Goal: Task Accomplishment & Management: Complete application form

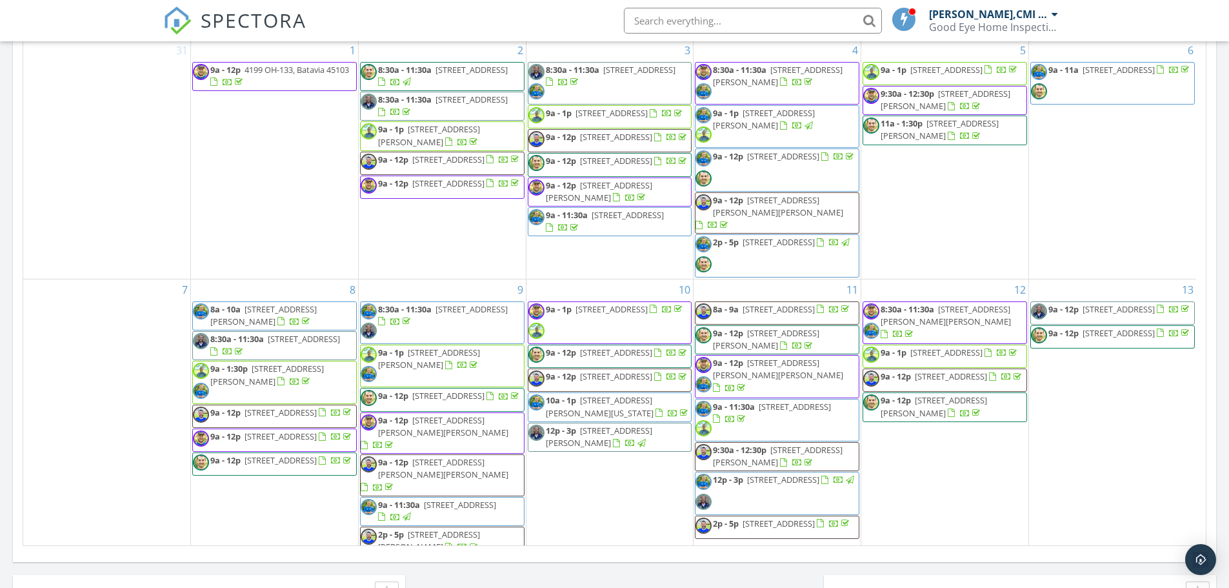
scroll to position [1194, 1249]
click at [681, 26] on input "text" at bounding box center [753, 21] width 258 height 26
type input "937-210-0691"
drag, startPoint x: 766, startPoint y: 15, endPoint x: 552, endPoint y: 19, distance: 214.2
click at [552, 19] on div "SPECTORA 937-210-0691 No results found matching that criteria. Todd Engle,CMI O…" at bounding box center [614, 20] width 903 height 41
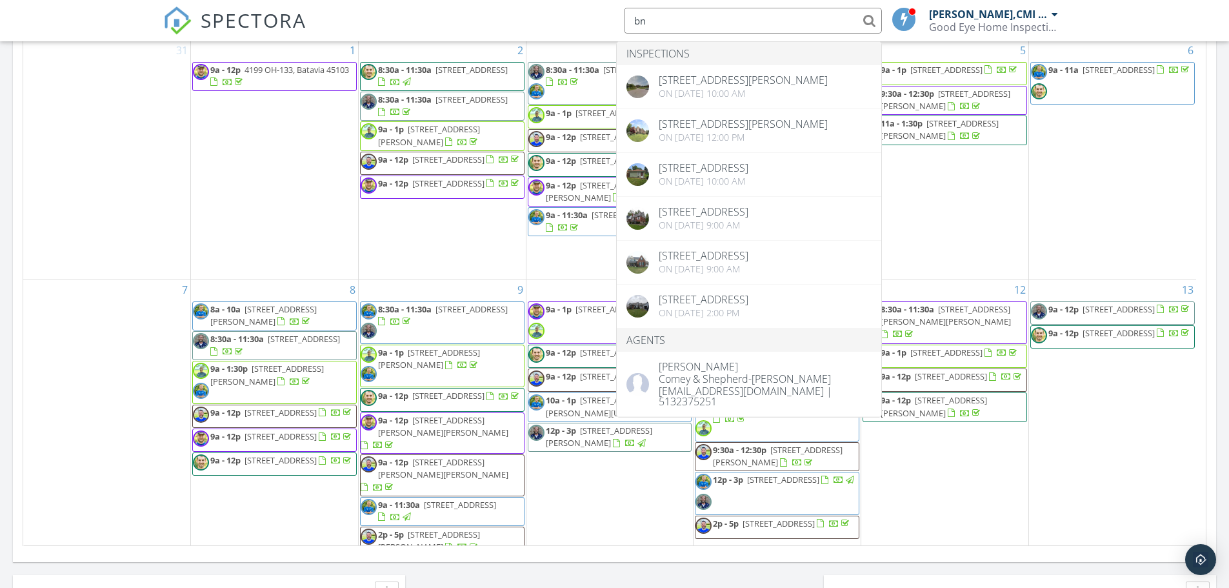
type input "b"
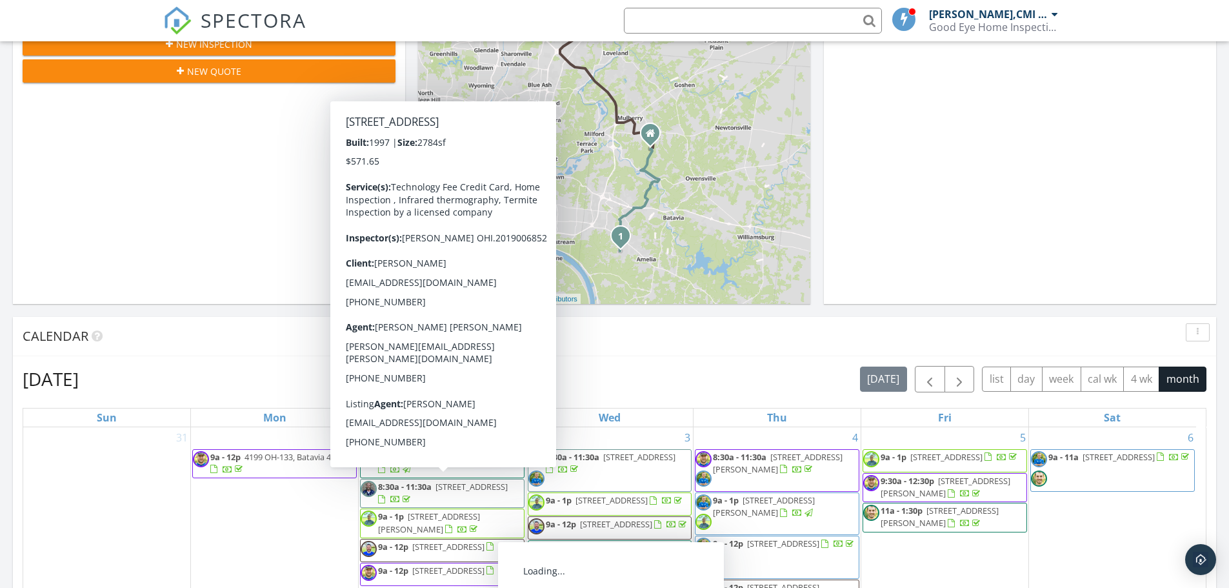
scroll to position [0, 0]
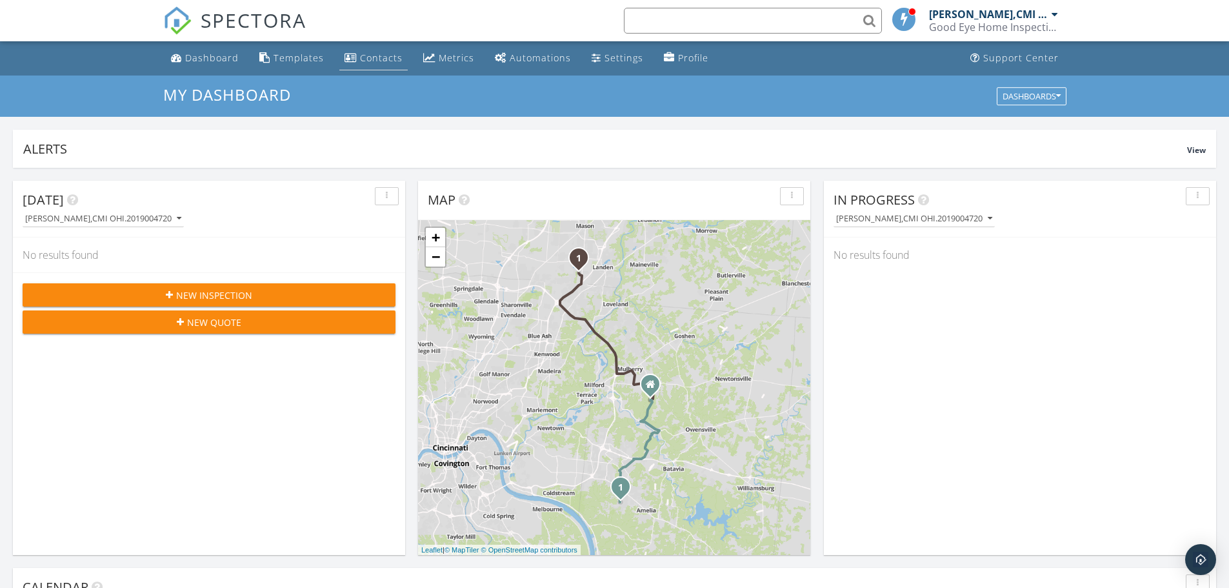
click at [385, 64] on link "Contacts" at bounding box center [373, 58] width 68 height 24
click at [272, 292] on div "New Inspection" at bounding box center [209, 295] width 352 height 14
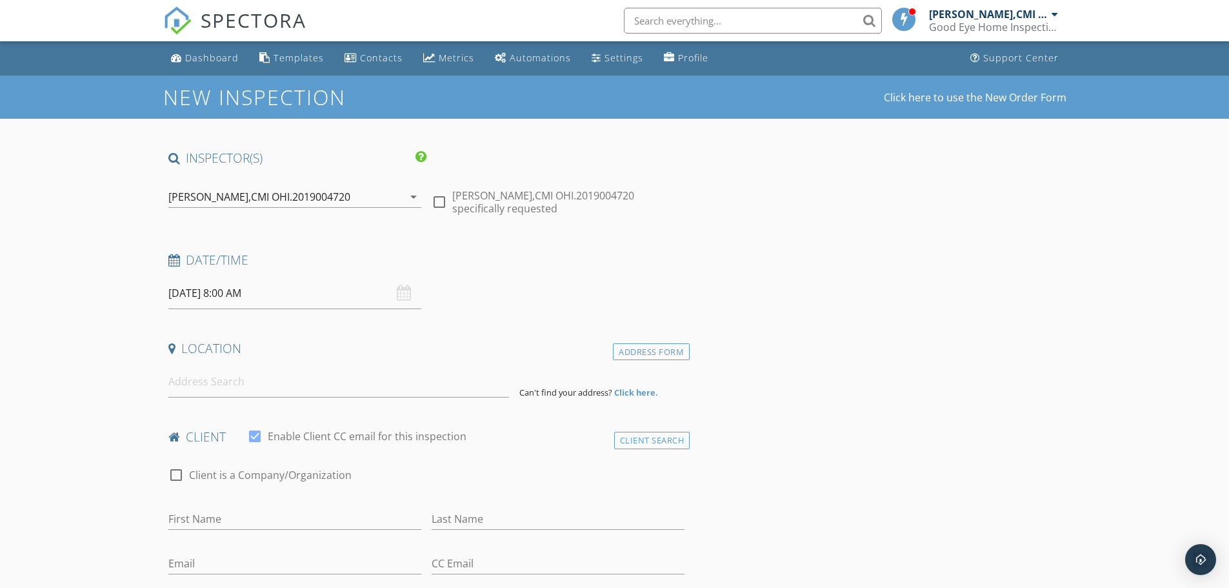
click at [292, 201] on div "[PERSON_NAME],CMI OHI.2019004720" at bounding box center [259, 197] width 182 height 12
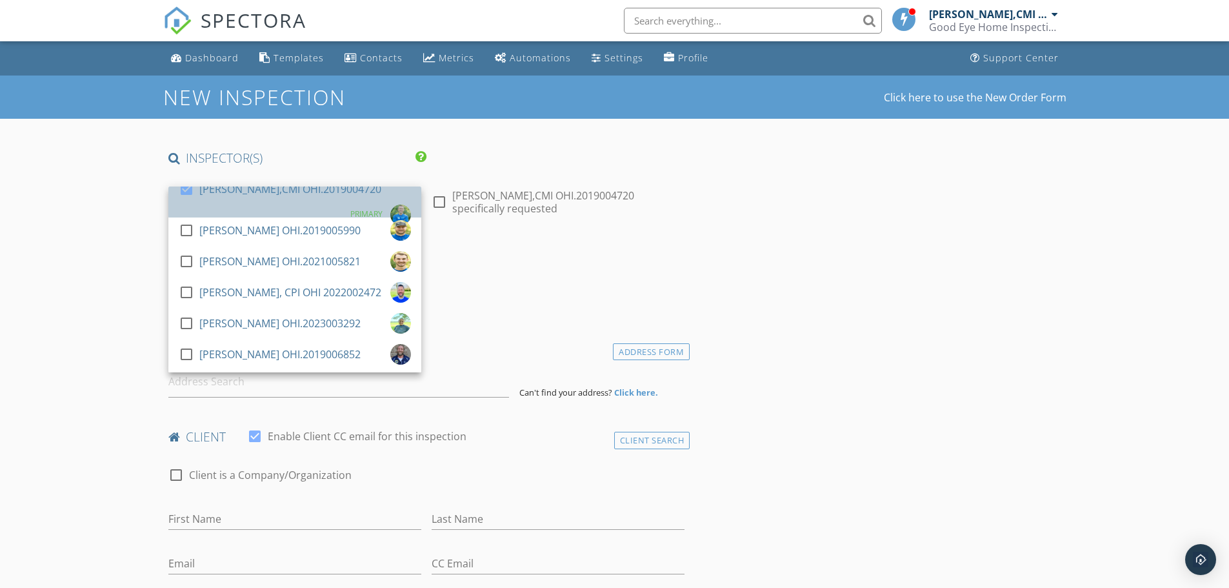
click at [294, 200] on div "check_box Todd Engle,CMI OHI.2019004720" at bounding box center [280, 192] width 203 height 26
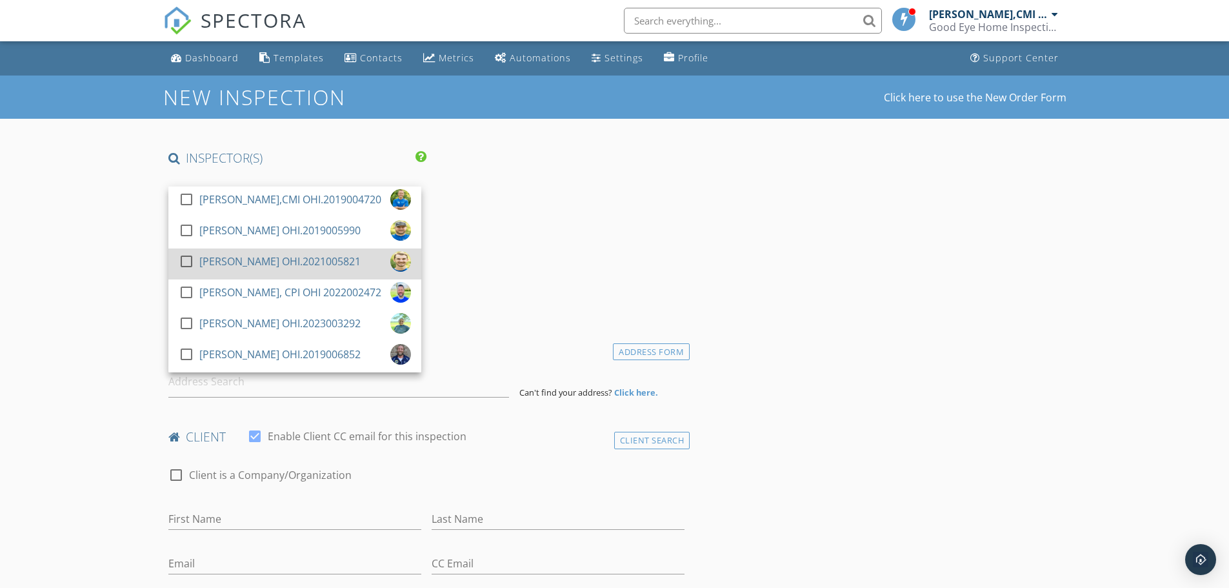
click at [178, 261] on div at bounding box center [186, 261] width 22 height 22
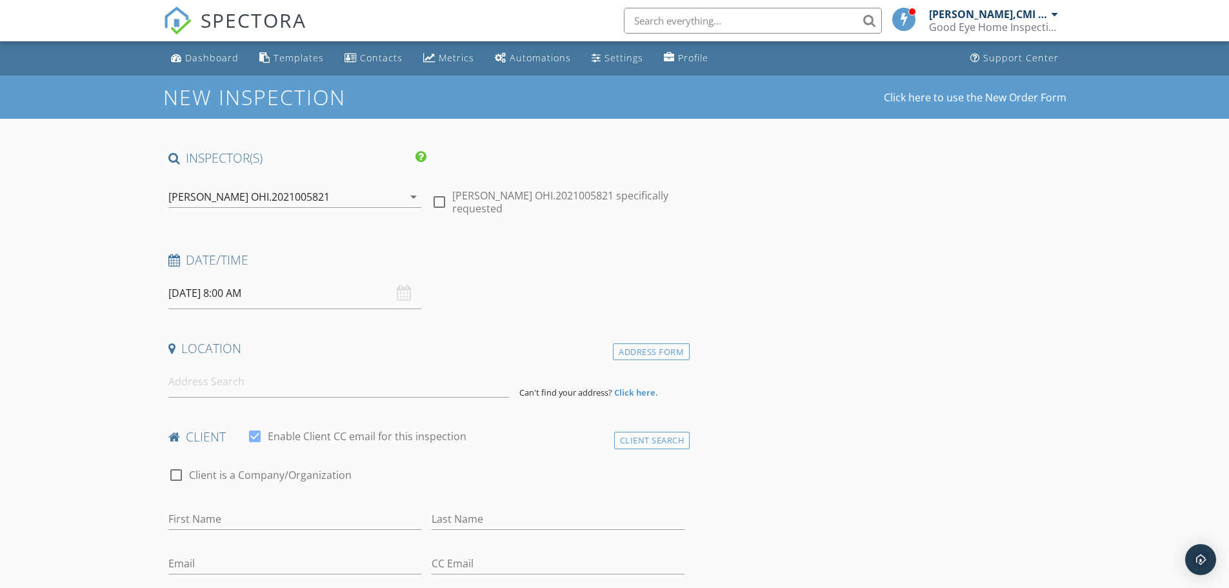
click at [237, 296] on input "09/30/2025 8:00 AM" at bounding box center [294, 293] width 253 height 32
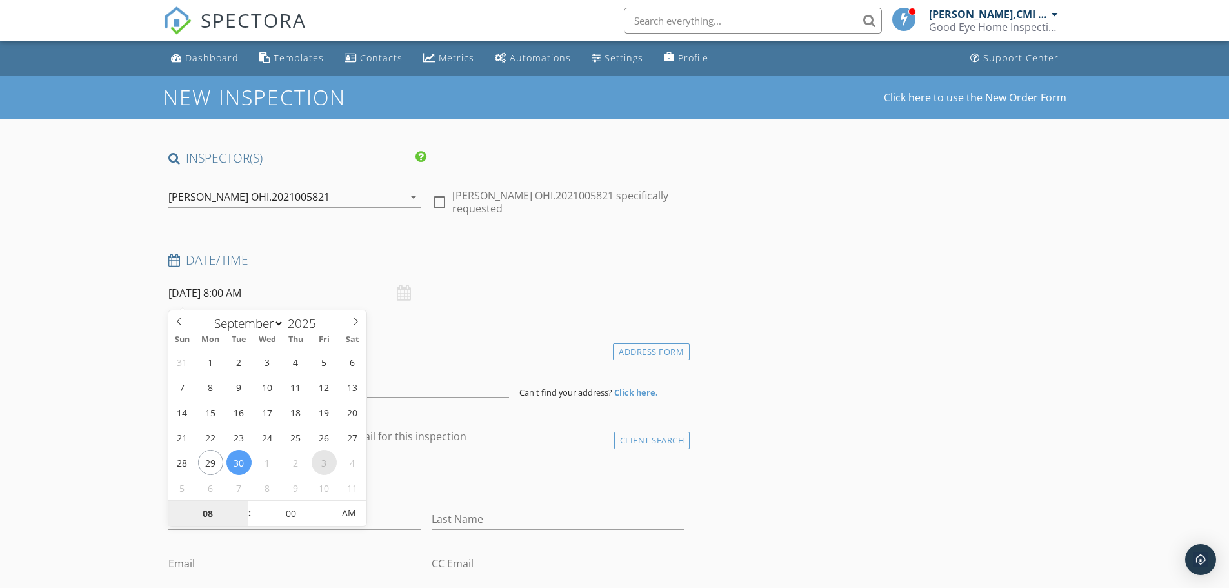
select select "9"
type input "10/03/2025 8:00 AM"
type input "09"
type input "10/03/2025 9:00 AM"
click at [240, 502] on span at bounding box center [243, 507] width 9 height 13
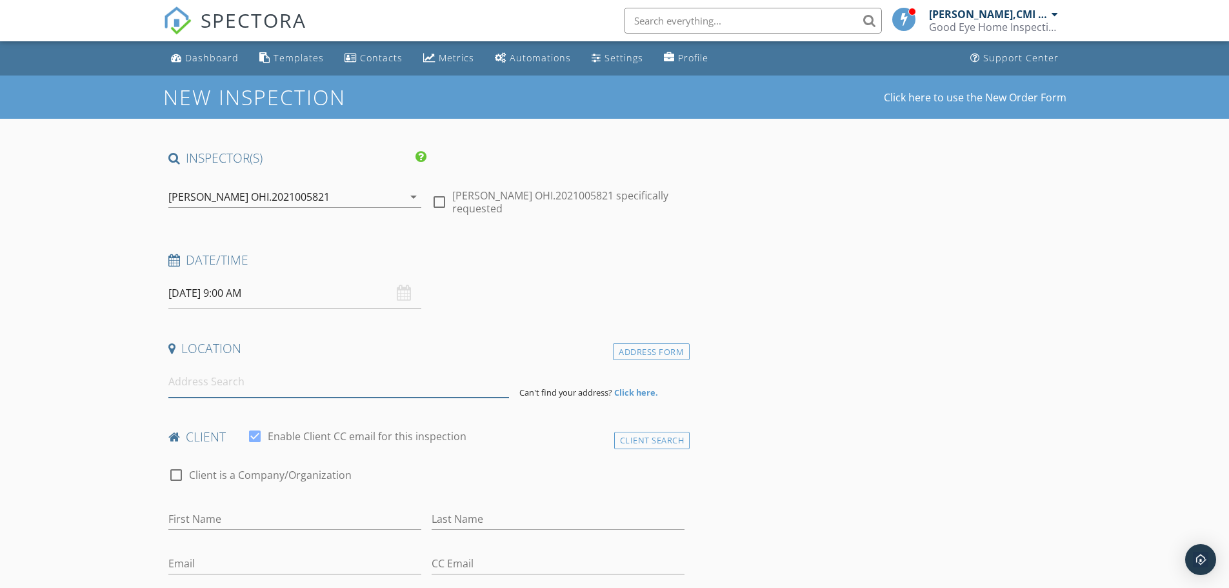
click at [217, 390] on input at bounding box center [338, 382] width 341 height 32
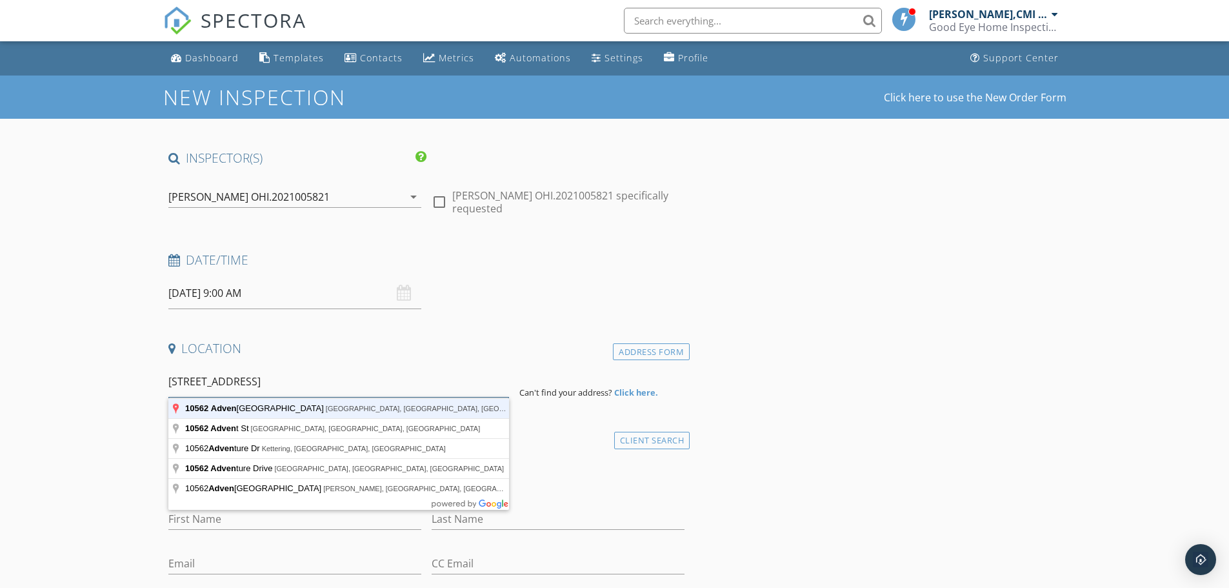
type input "10562 Adventure Lane, Cincinnati, OH, USA"
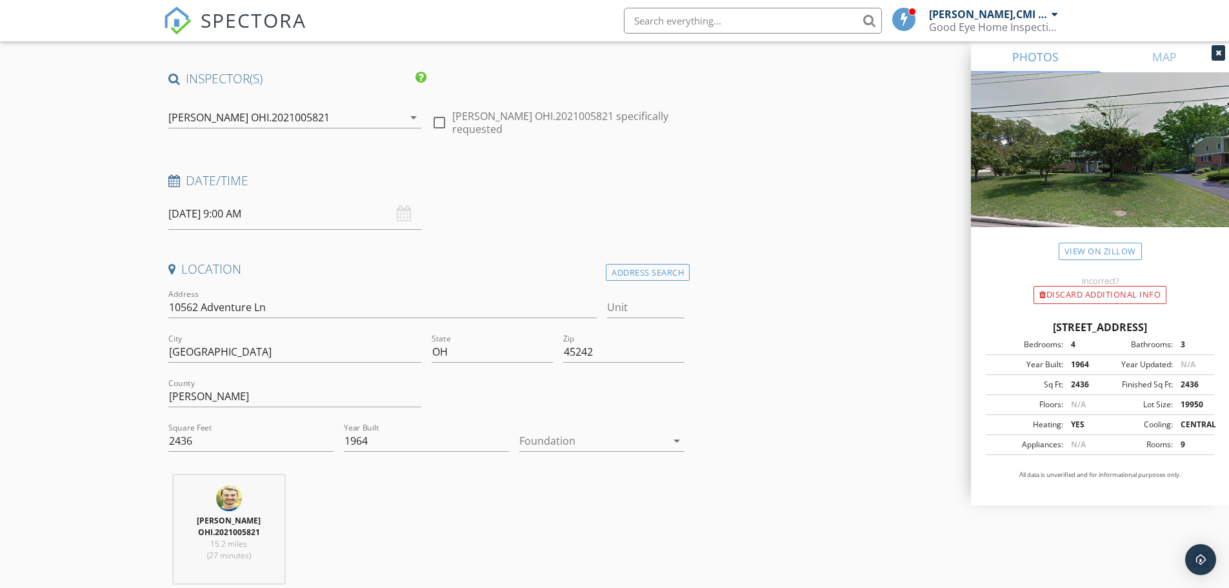
scroll to position [323, 0]
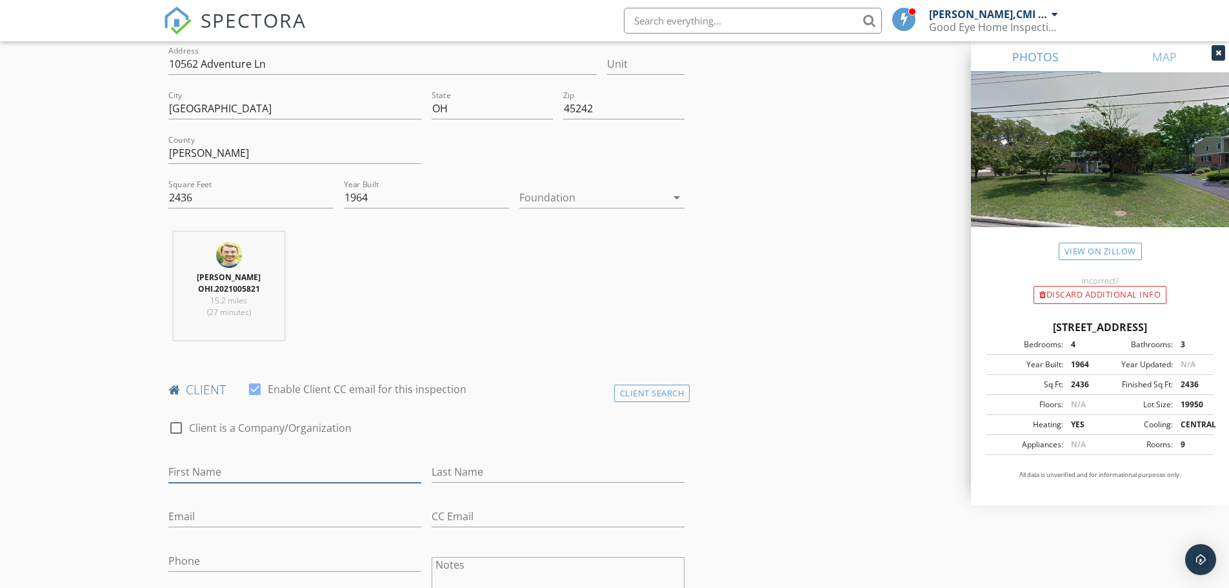
click at [206, 468] on input "First Name" at bounding box center [294, 471] width 253 height 21
type input "Jackson"
type input "Boone"
paste input "jacksonboone19@gmail.com"
type input "jacksonboone19@gmail.com"
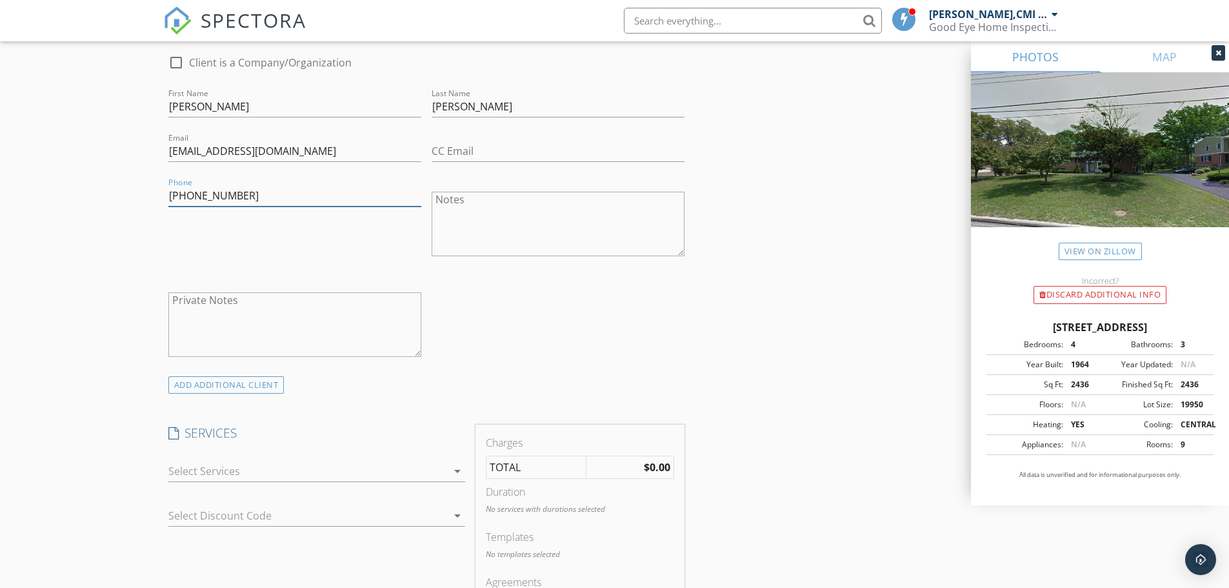
scroll to position [774, 0]
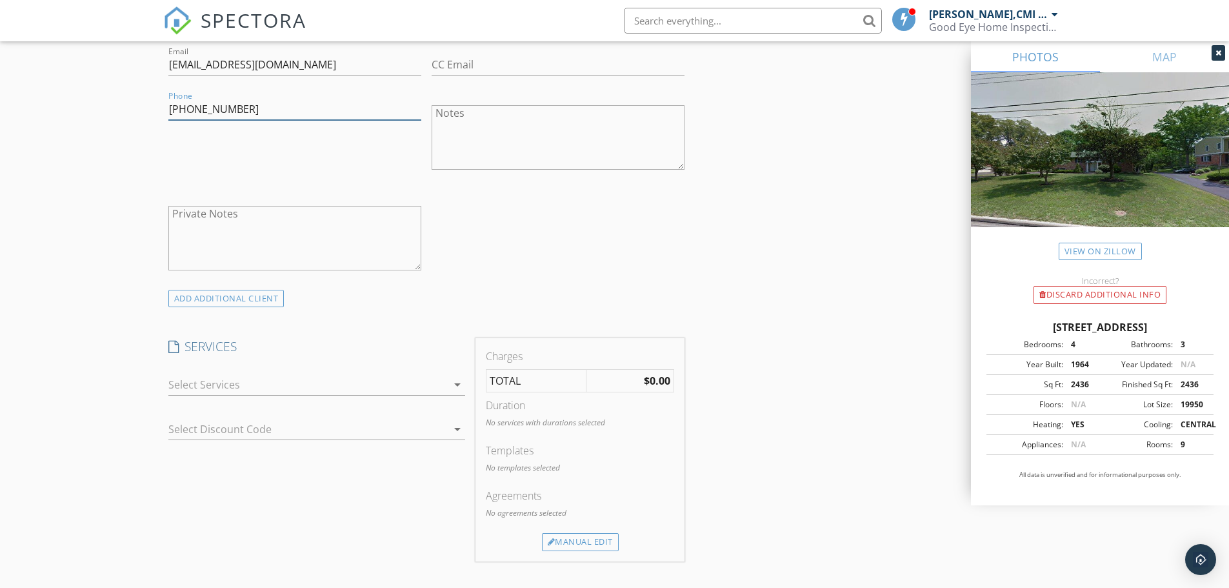
type input "704-792-6610"
click at [190, 382] on div at bounding box center [307, 384] width 279 height 21
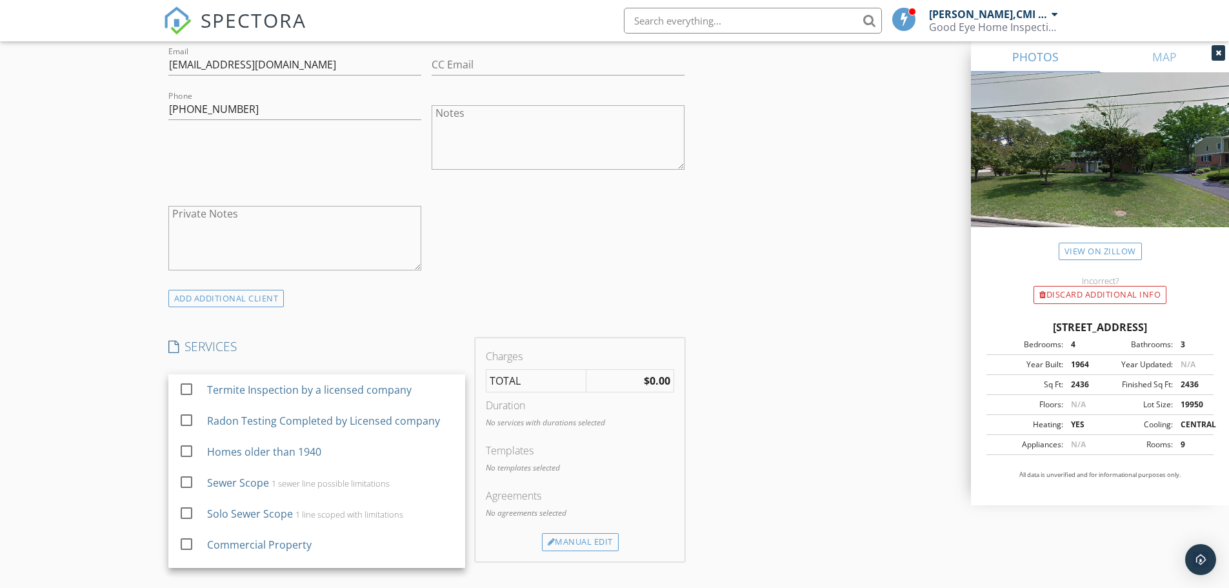
click at [190, 382] on div at bounding box center [186, 389] width 22 height 22
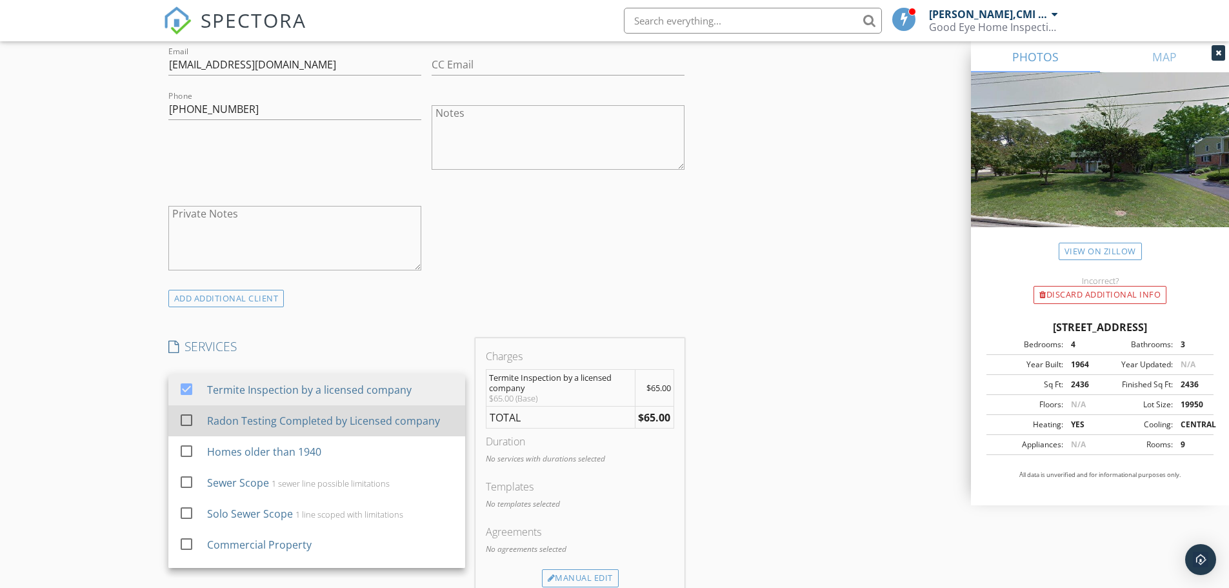
click at [188, 421] on div at bounding box center [186, 420] width 22 height 22
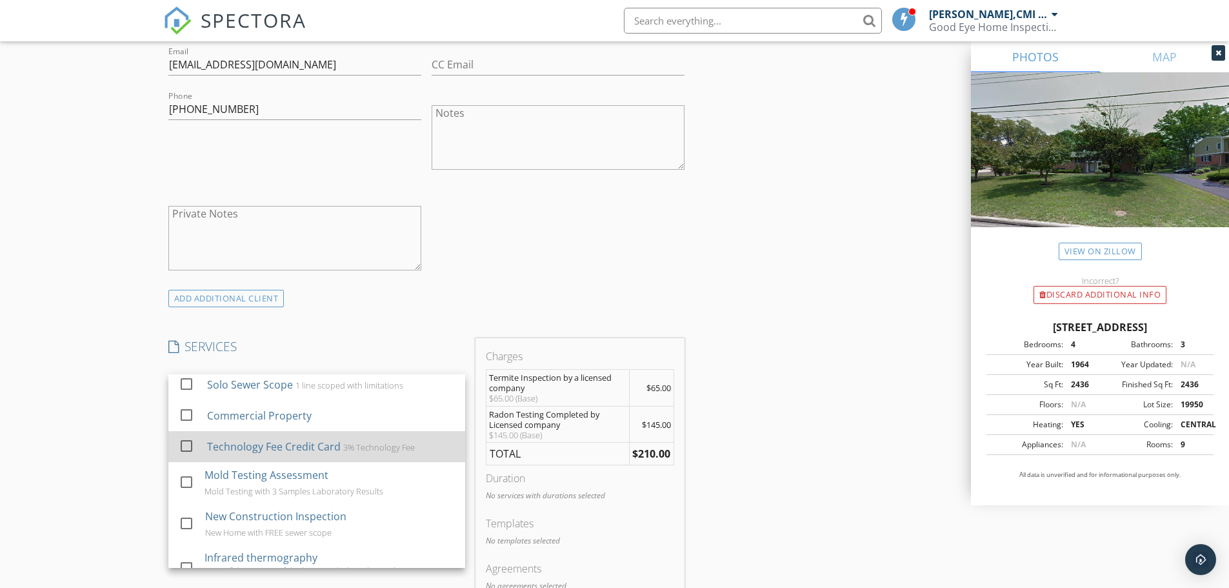
scroll to position [65, 0]
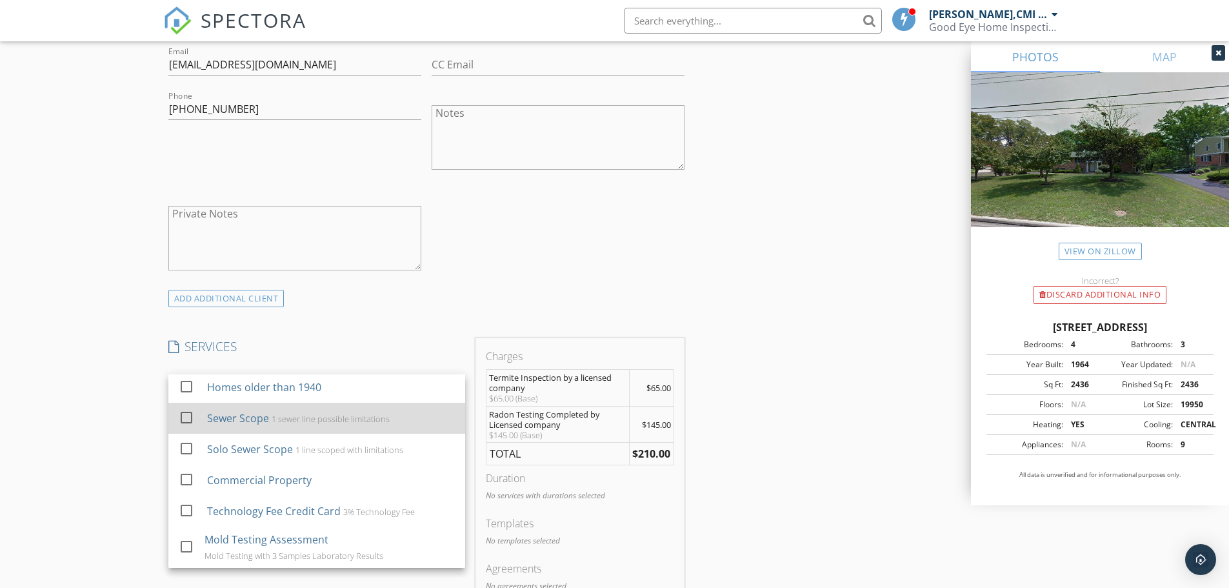
click at [186, 426] on div at bounding box center [189, 429] width 21 height 8
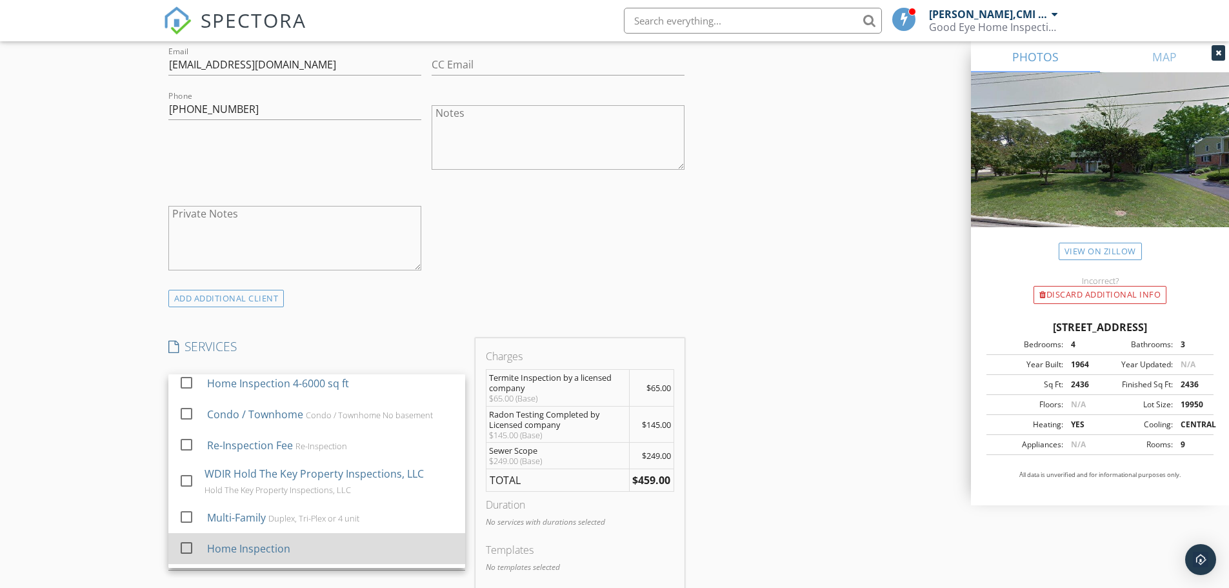
scroll to position [443, 0]
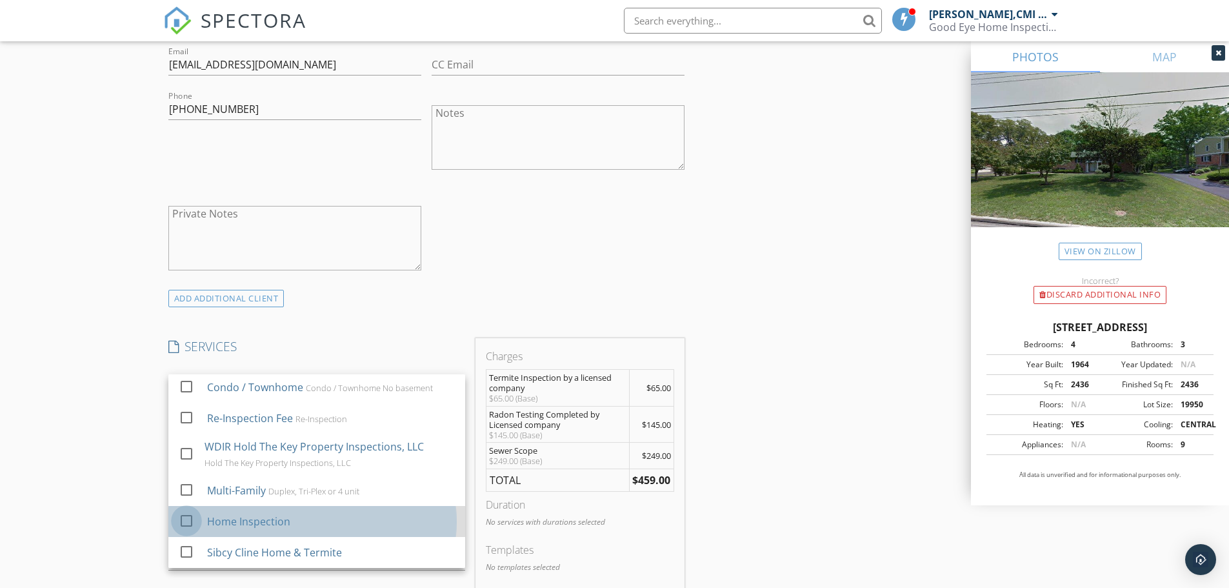
click at [188, 521] on div at bounding box center [186, 521] width 22 height 22
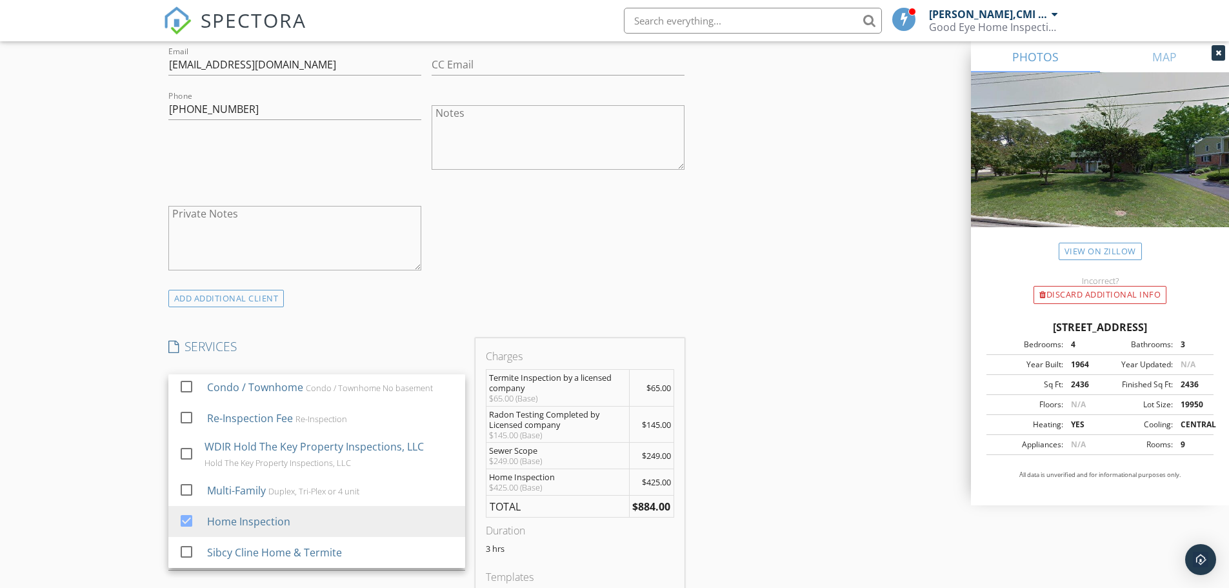
click at [136, 406] on div "New Inspection Click here to use the New Order Form INSPECTOR(S) check_box_outl…" at bounding box center [614, 498] width 1229 height 2395
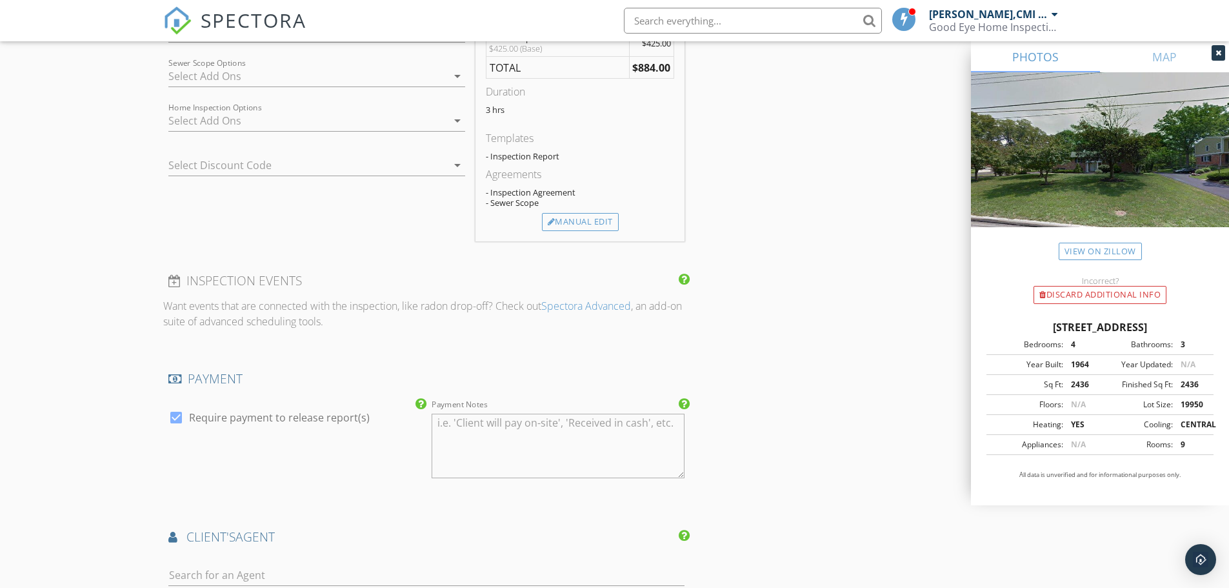
scroll to position [1290, 0]
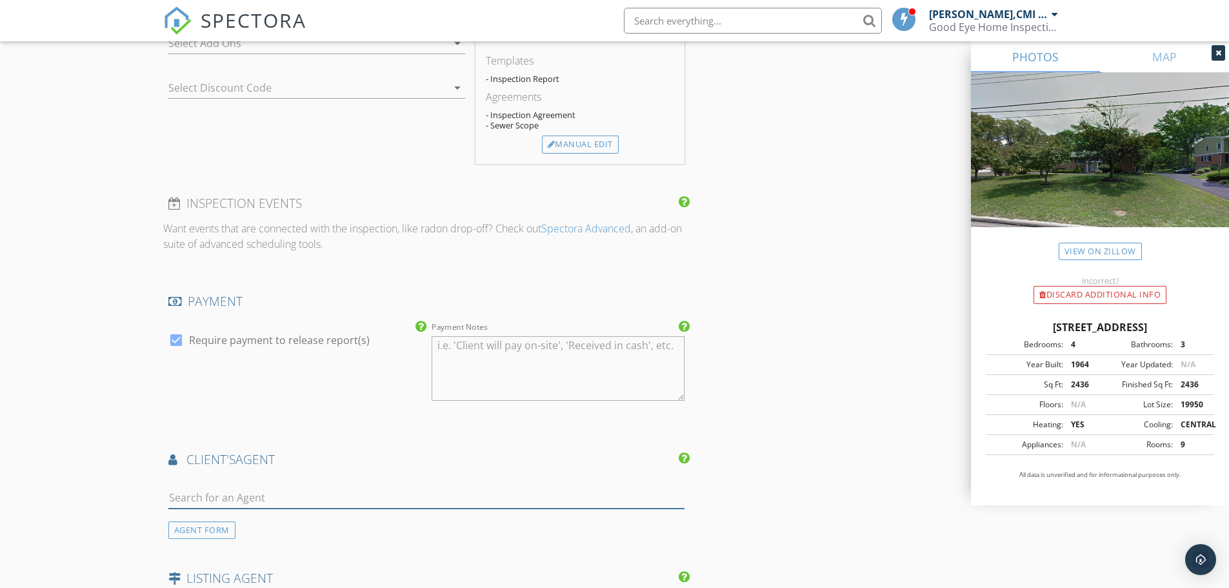
click at [228, 502] on input "text" at bounding box center [426, 497] width 517 height 21
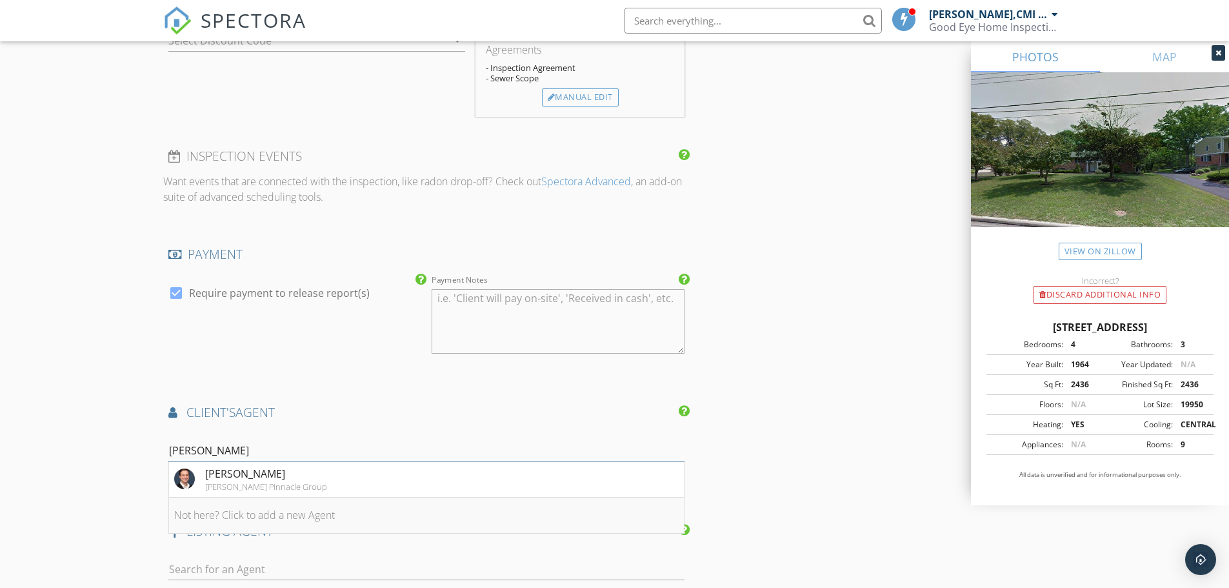
scroll to position [1419, 0]
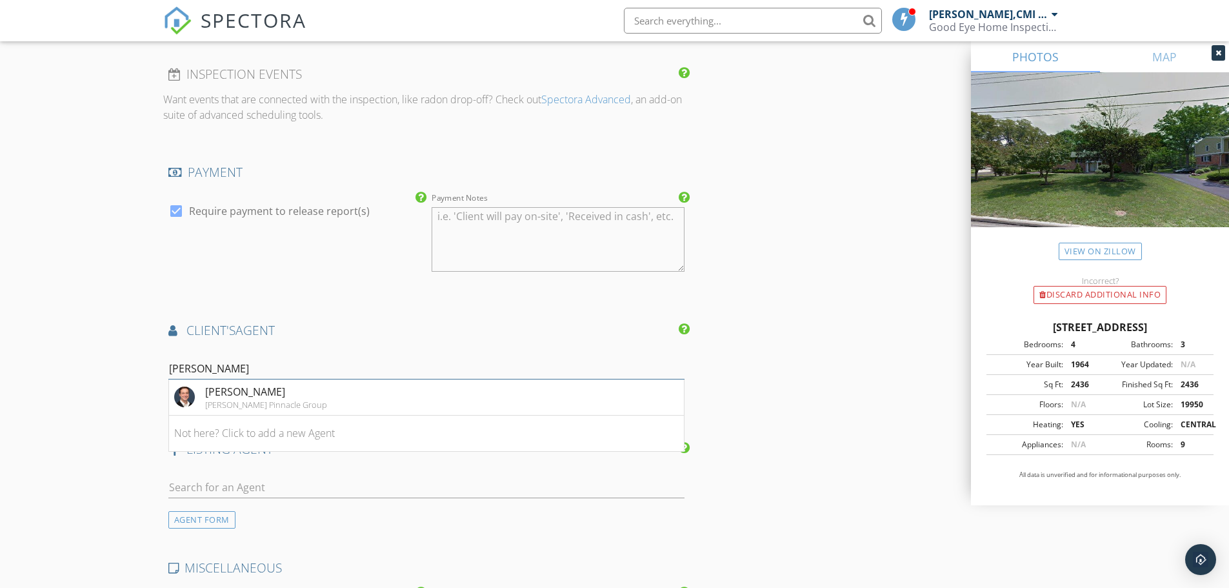
type input "helms"
click at [259, 395] on div "Jonathan Helms" at bounding box center [266, 391] width 122 height 15
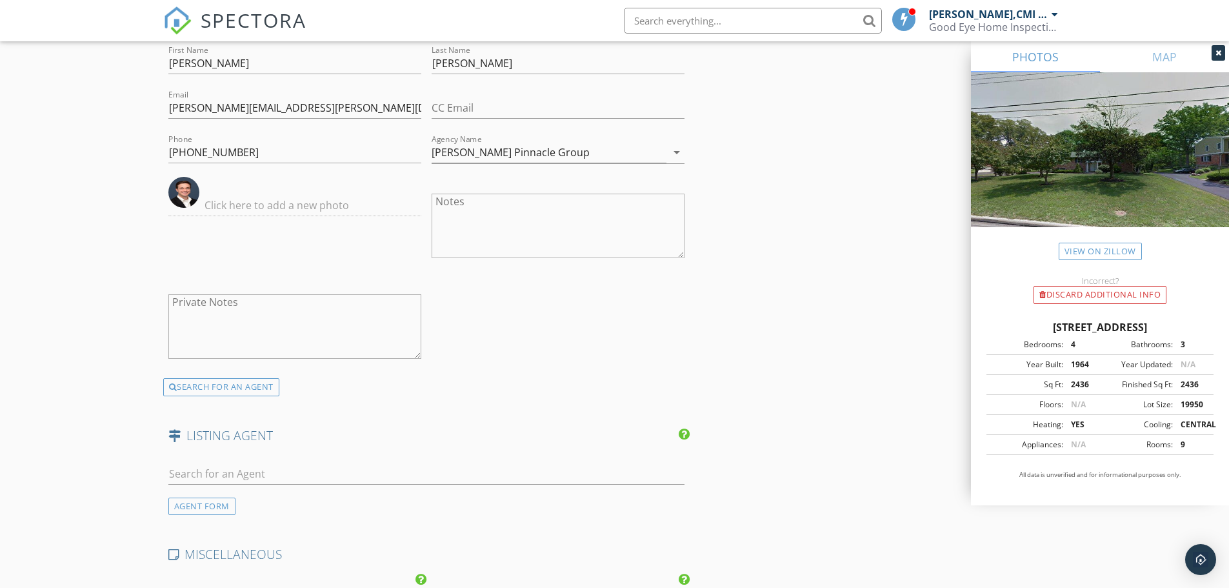
scroll to position [1742, 0]
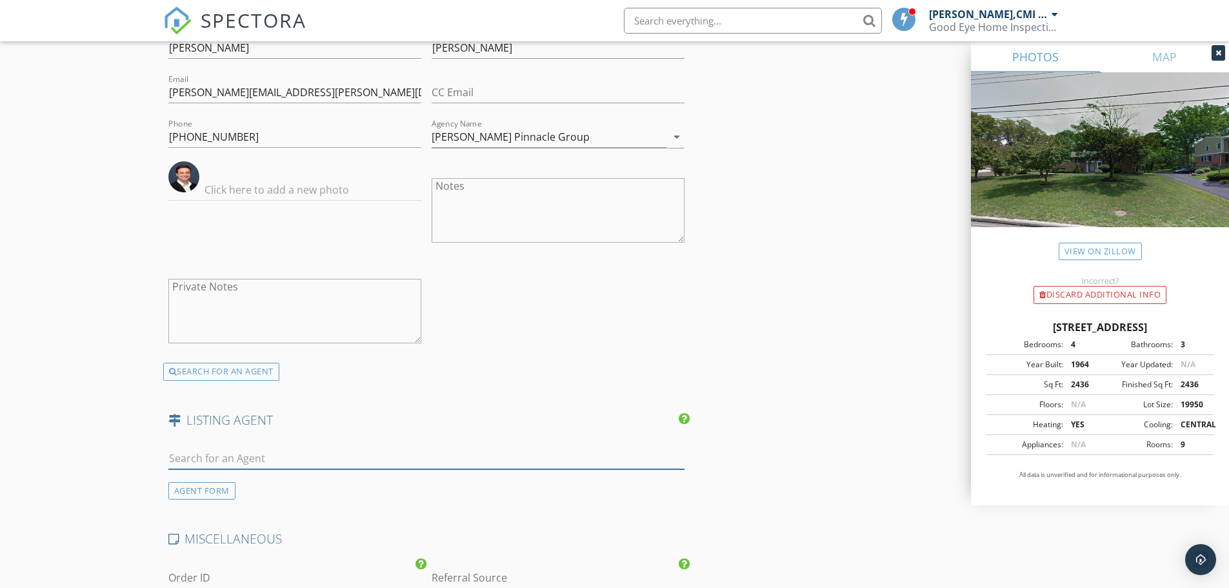
click at [221, 448] on input "text" at bounding box center [426, 458] width 517 height 21
drag, startPoint x: 221, startPoint y: 460, endPoint x: 79, endPoint y: 452, distance: 142.2
type input "merit"
drag, startPoint x: 208, startPoint y: 459, endPoint x: 125, endPoint y: 451, distance: 83.6
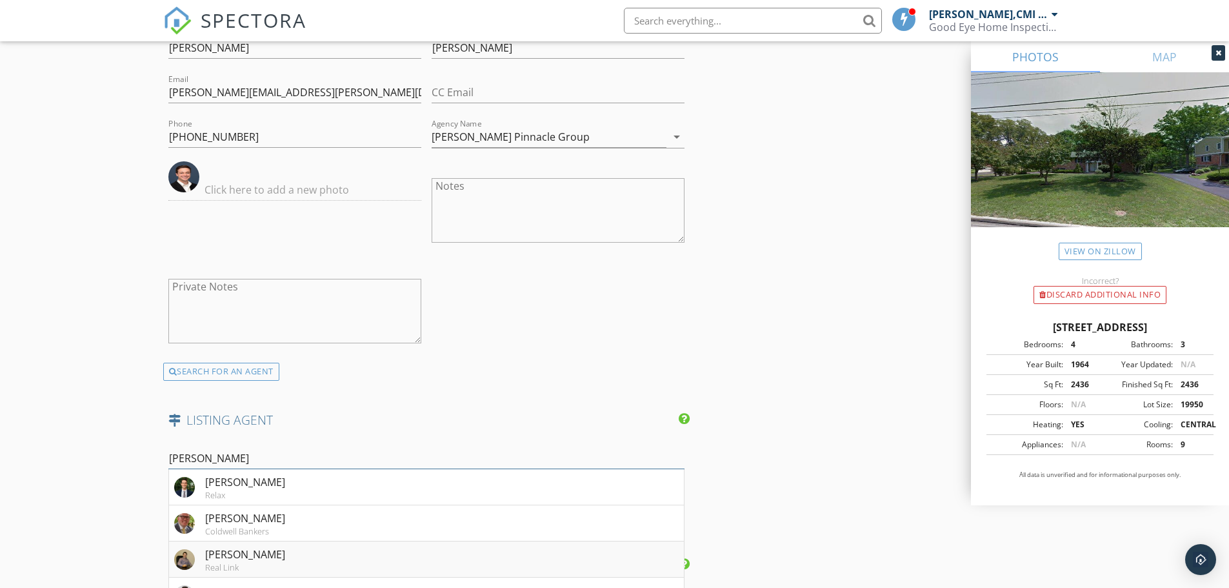
type input "Adam"
click at [302, 557] on li "Adam Marit Real Link" at bounding box center [426, 559] width 515 height 36
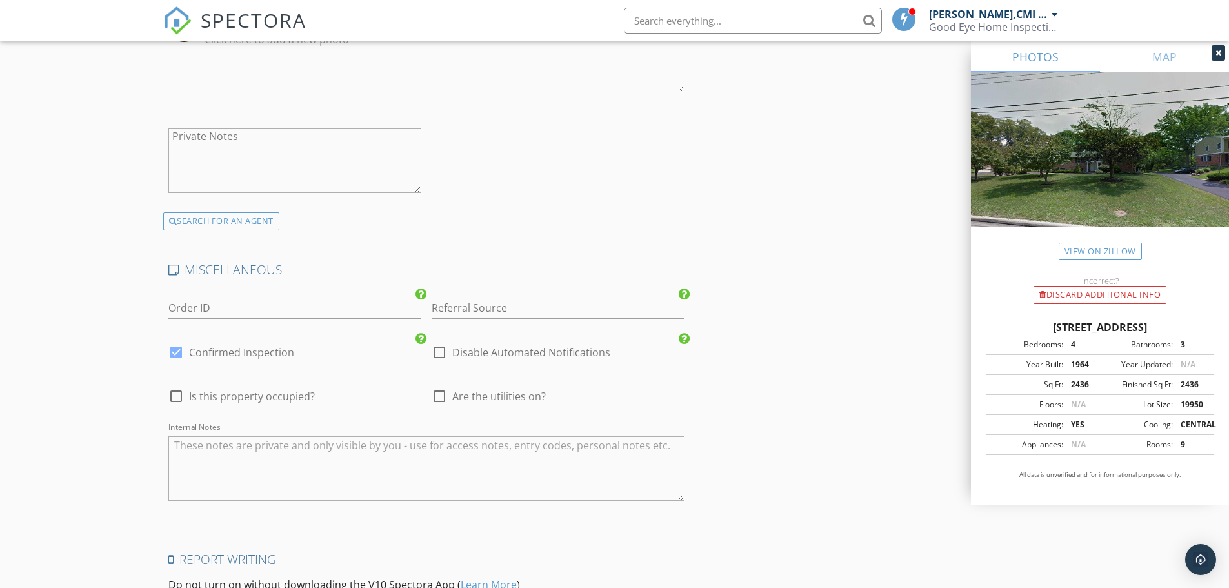
scroll to position [2470, 0]
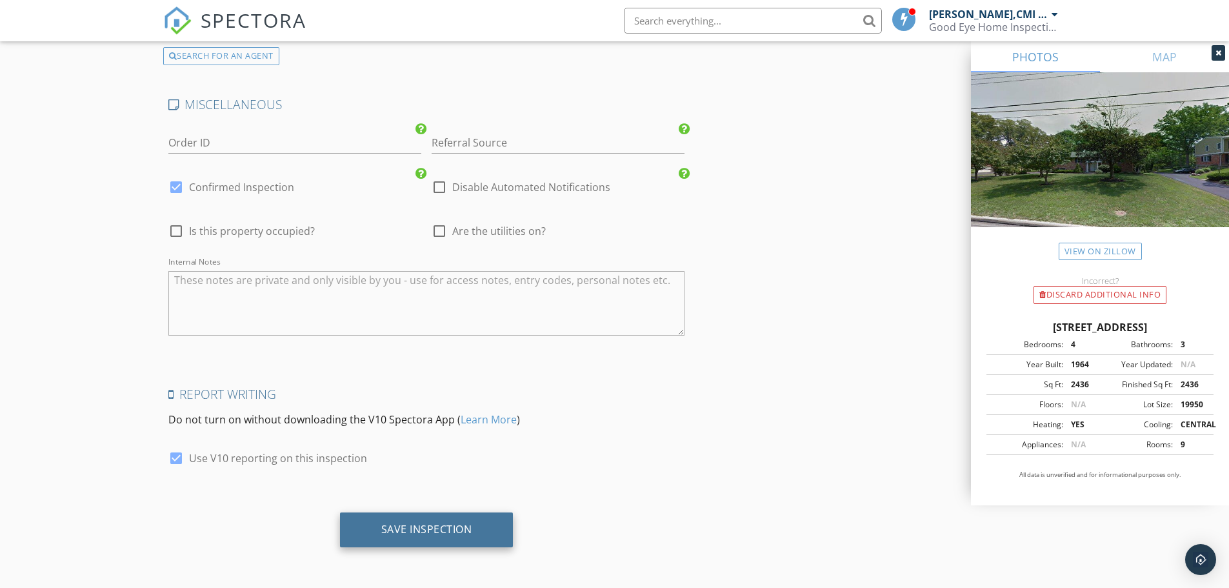
click at [407, 534] on div "Save Inspection" at bounding box center [426, 529] width 91 height 13
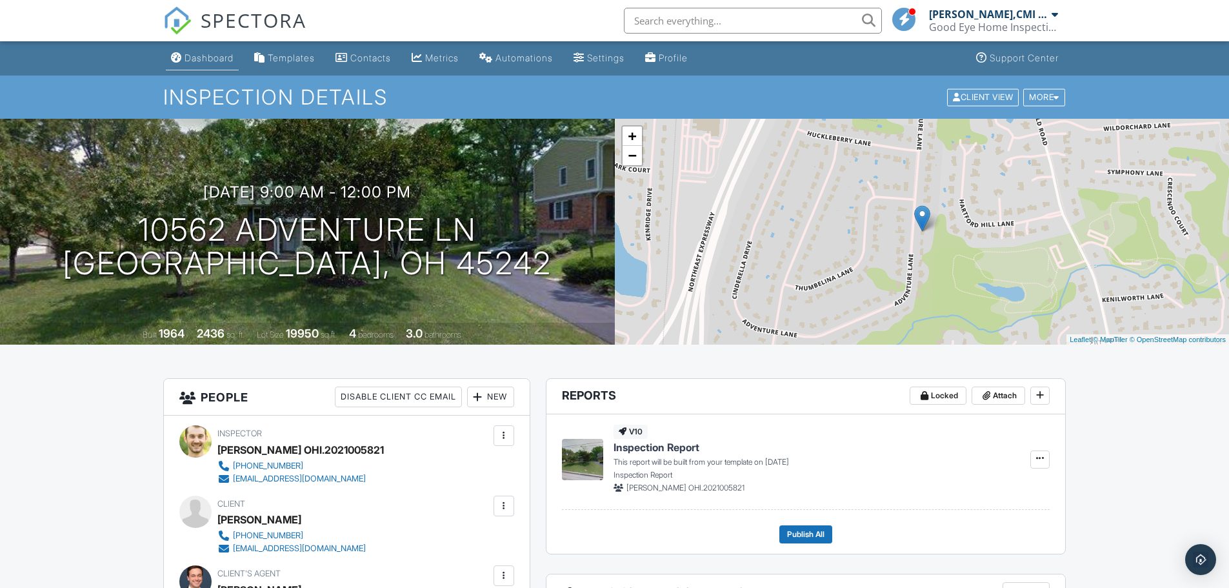
click at [234, 63] on div "Dashboard" at bounding box center [209, 57] width 49 height 11
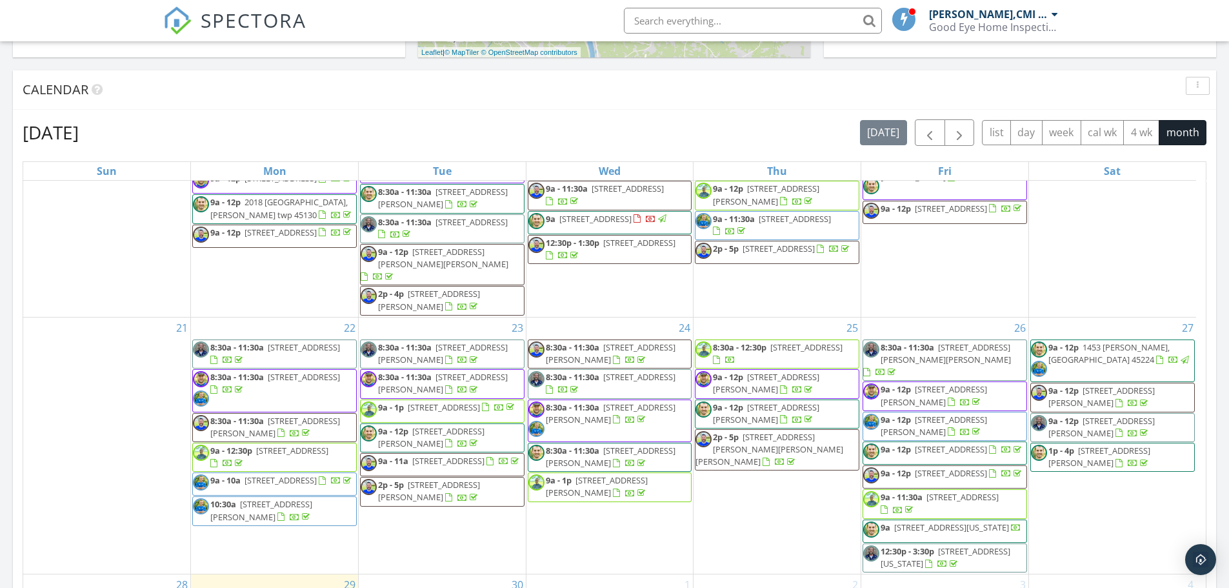
scroll to position [710, 0]
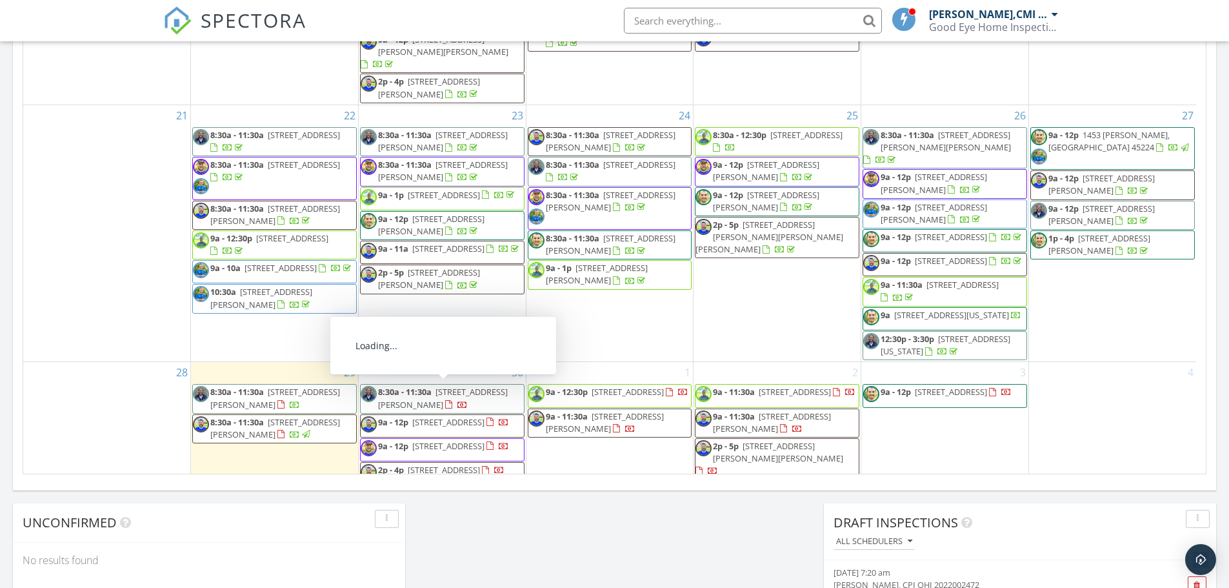
click at [439, 440] on span "[STREET_ADDRESS]" at bounding box center [448, 446] width 72 height 12
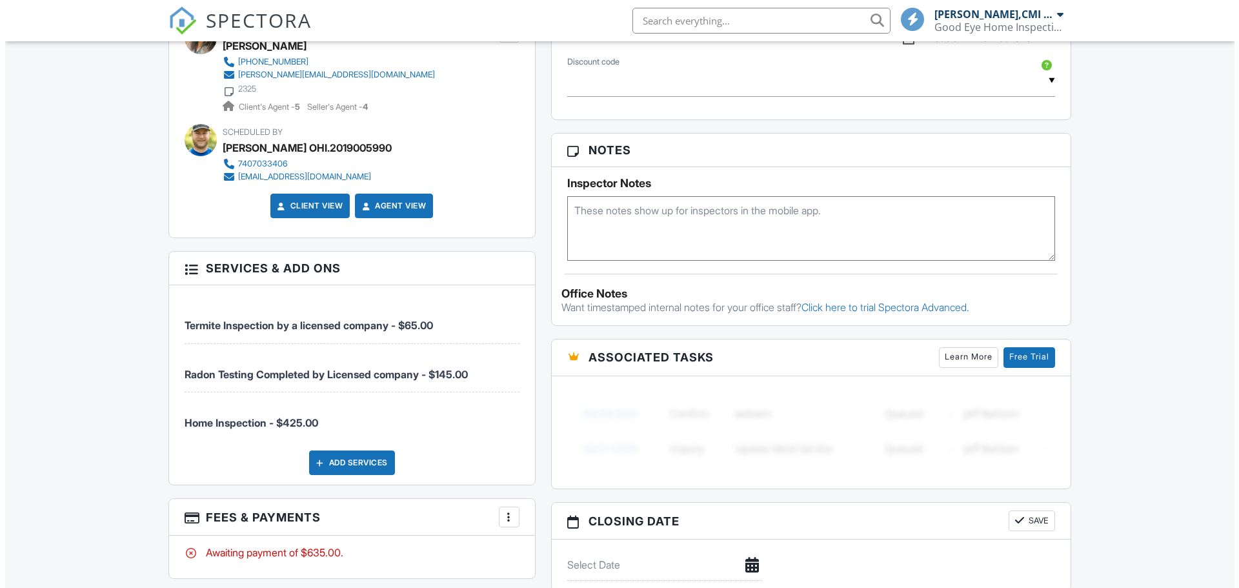
scroll to position [748, 0]
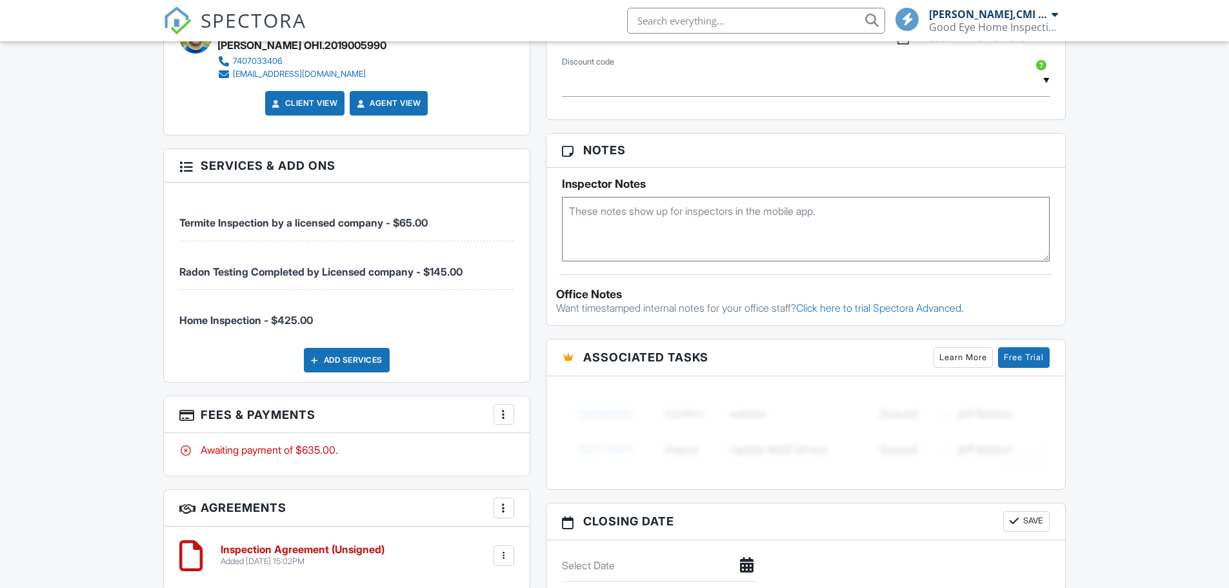
click at [378, 466] on div "Awaiting payment of $635.00." at bounding box center [347, 454] width 366 height 42
click at [367, 363] on div "Add Services" at bounding box center [347, 360] width 86 height 25
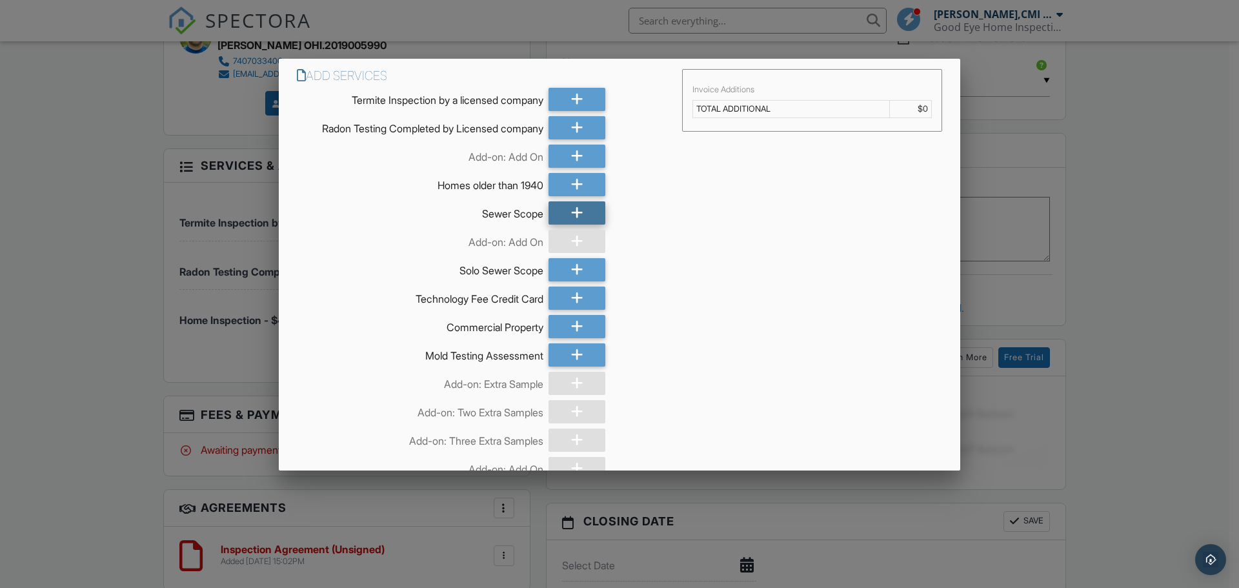
click at [597, 205] on div at bounding box center [576, 212] width 57 height 23
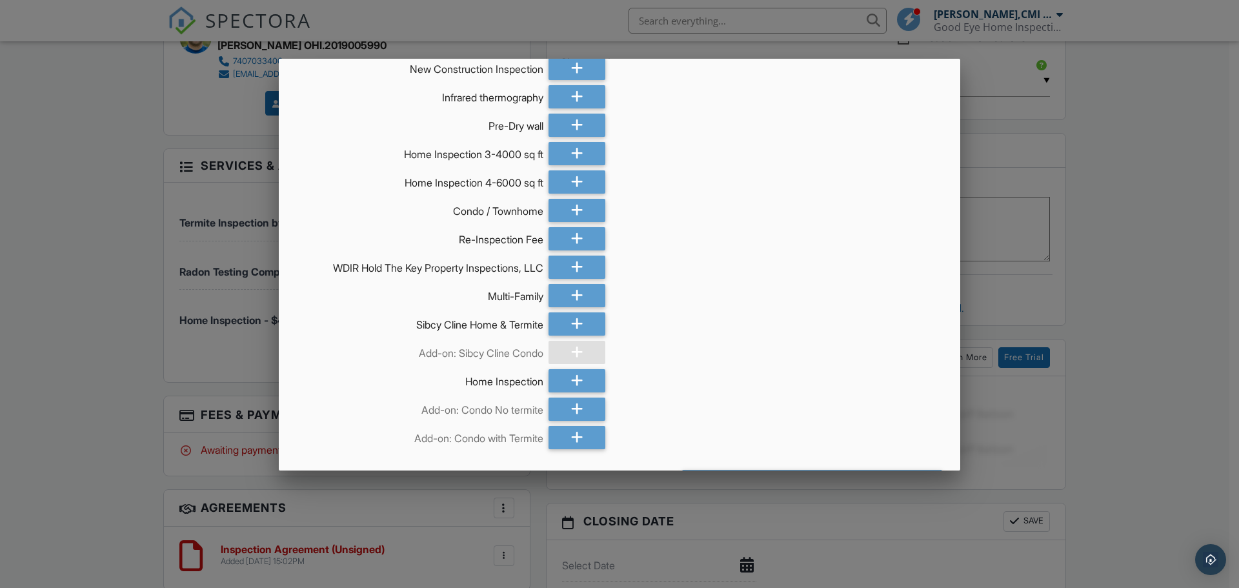
scroll to position [471, 0]
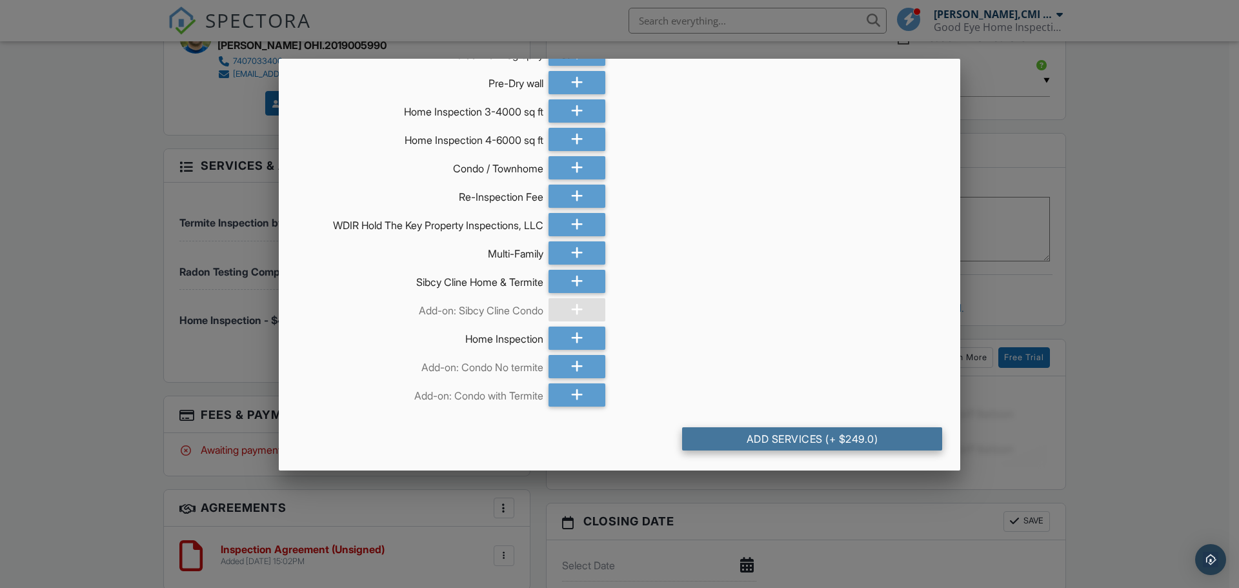
click at [891, 441] on div "Add Services (+ $249.0)" at bounding box center [812, 438] width 260 height 23
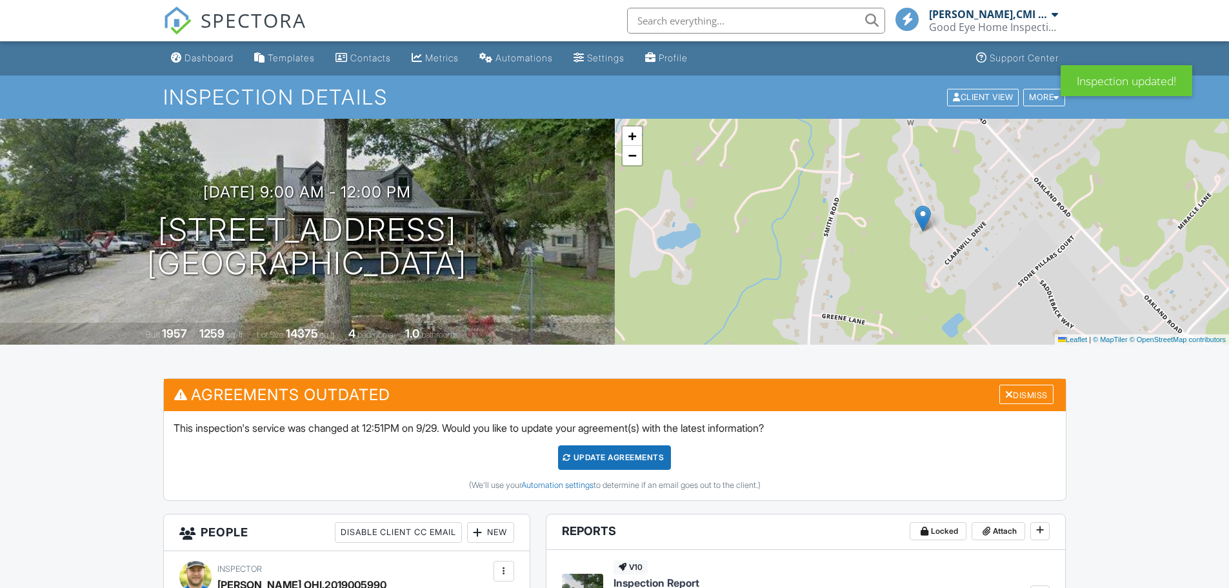
click at [645, 451] on div "Update Agreements" at bounding box center [614, 457] width 113 height 25
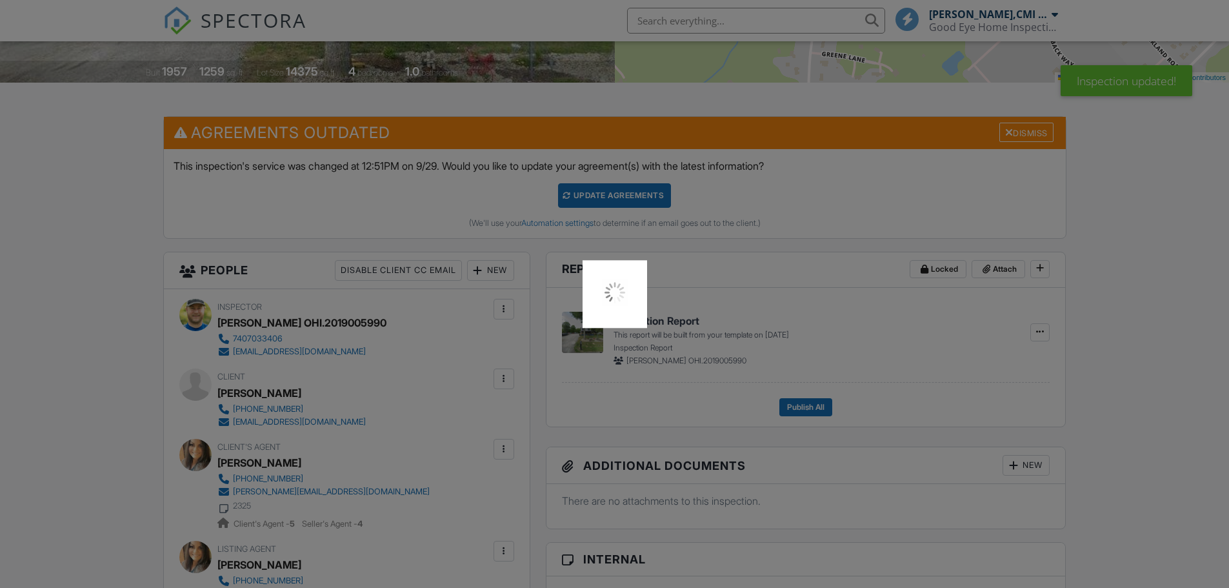
scroll to position [323, 0]
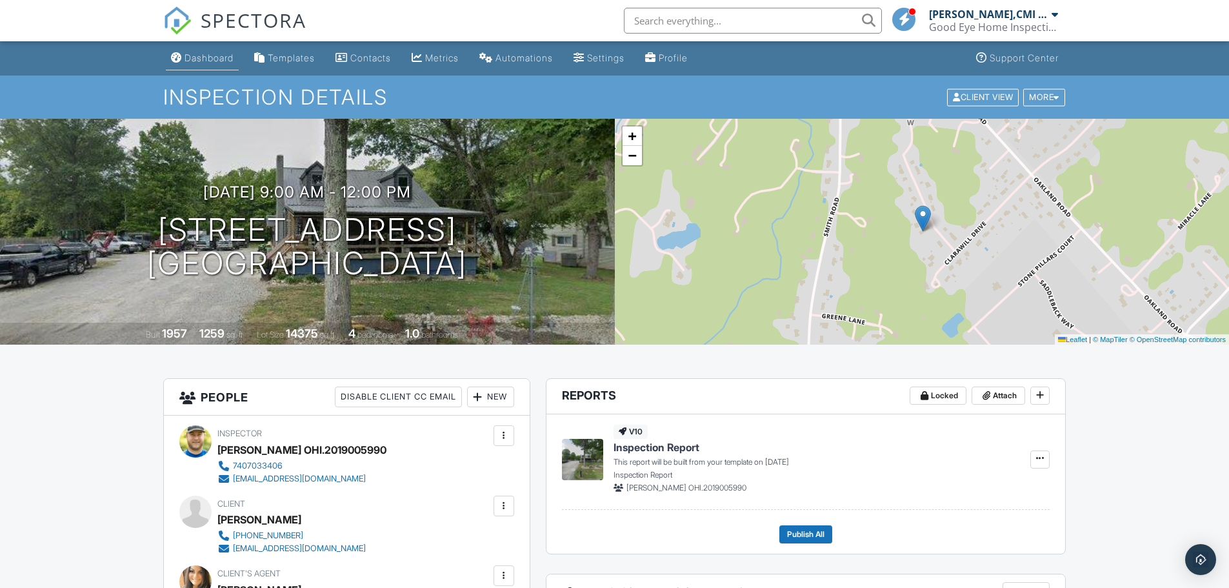
click at [212, 56] on div "Dashboard" at bounding box center [209, 57] width 49 height 11
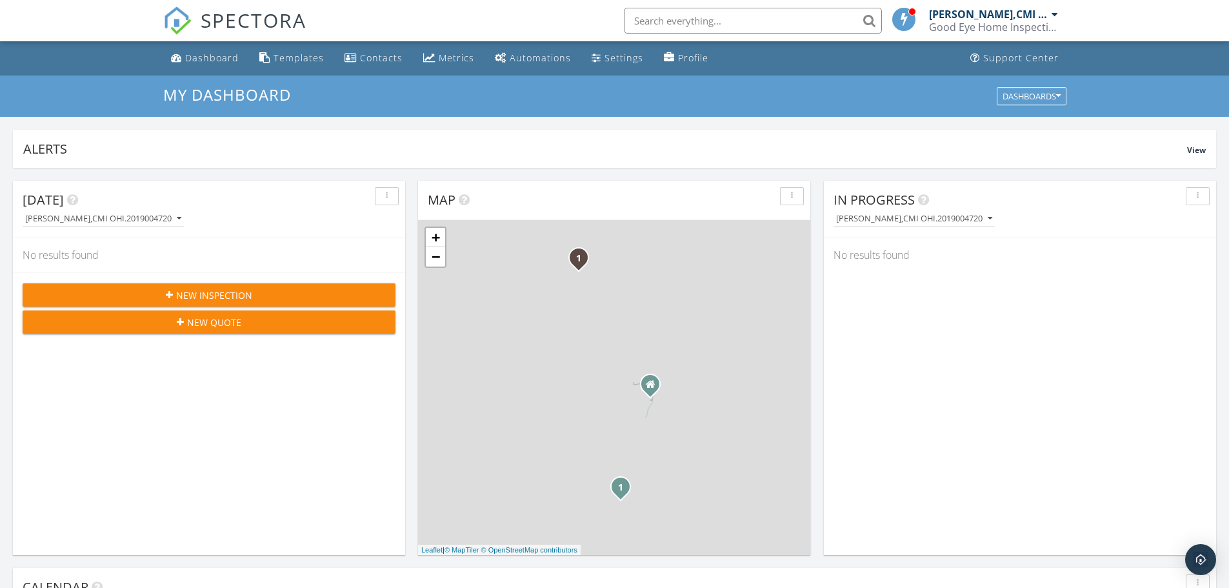
scroll to position [1194, 1249]
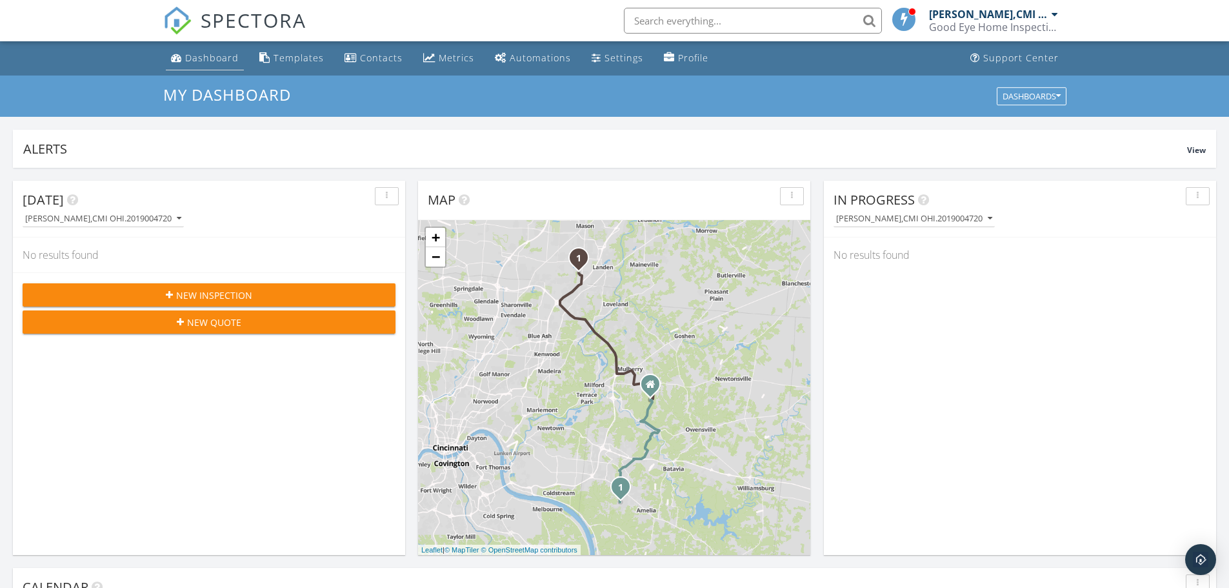
click at [232, 59] on div "Dashboard" at bounding box center [212, 58] width 54 height 12
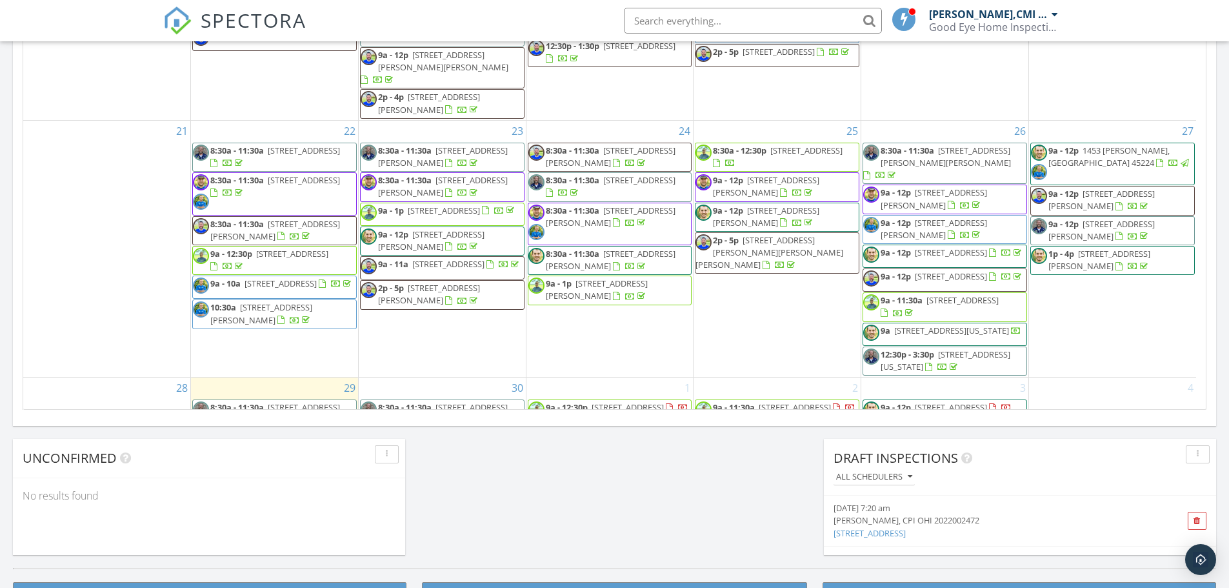
scroll to position [623, 0]
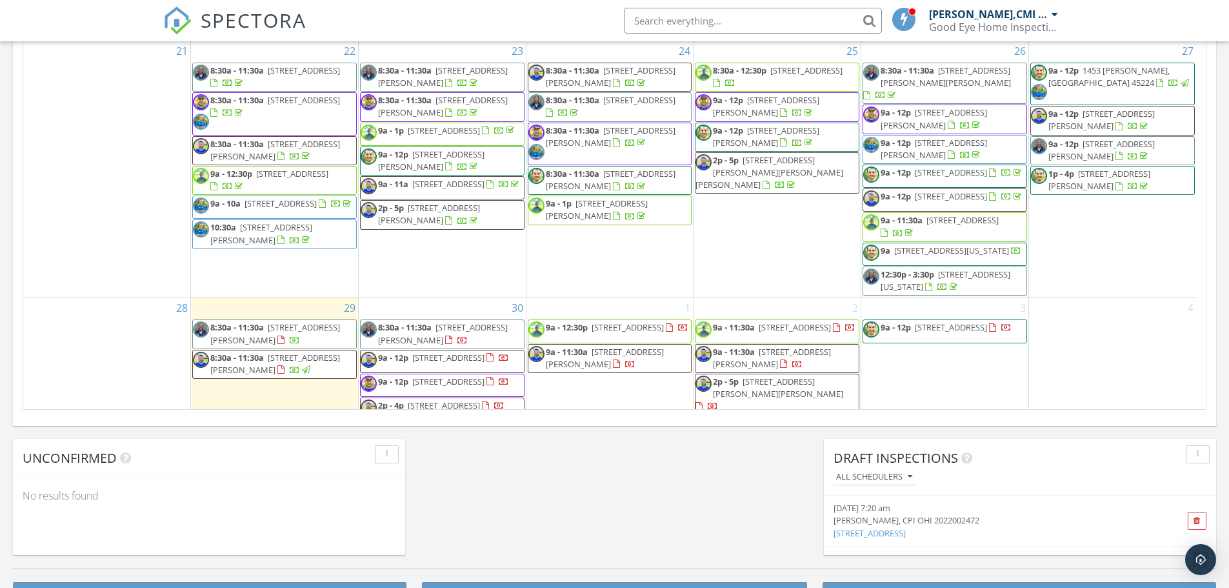
click at [281, 352] on span "9204 Beacon St, Mason 45040" at bounding box center [275, 364] width 130 height 24
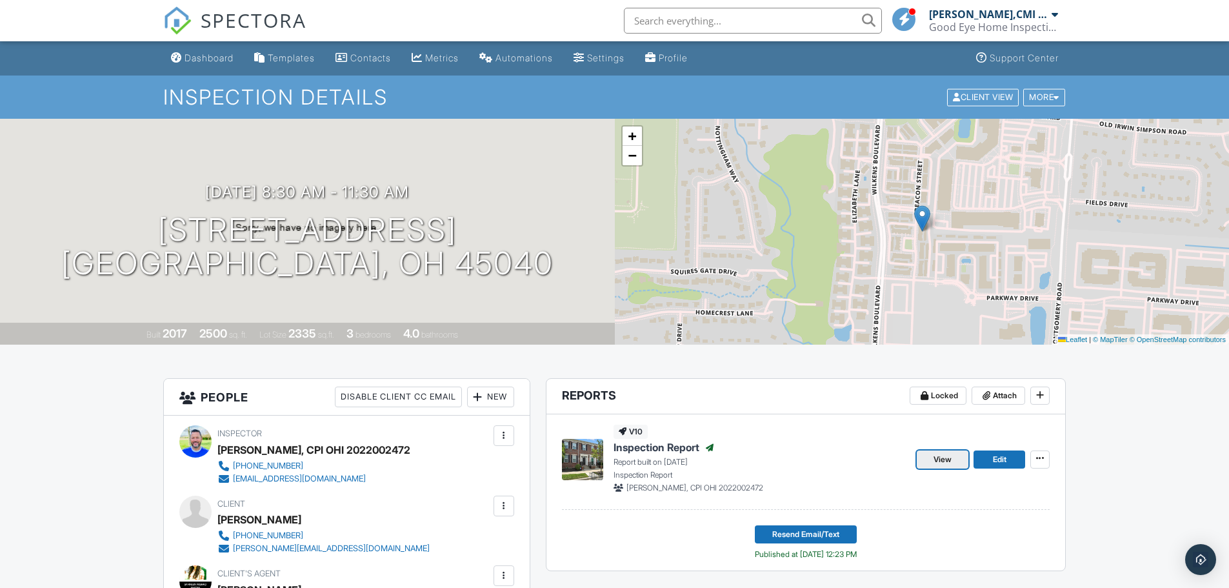
click at [958, 461] on link "View" at bounding box center [943, 459] width 52 height 18
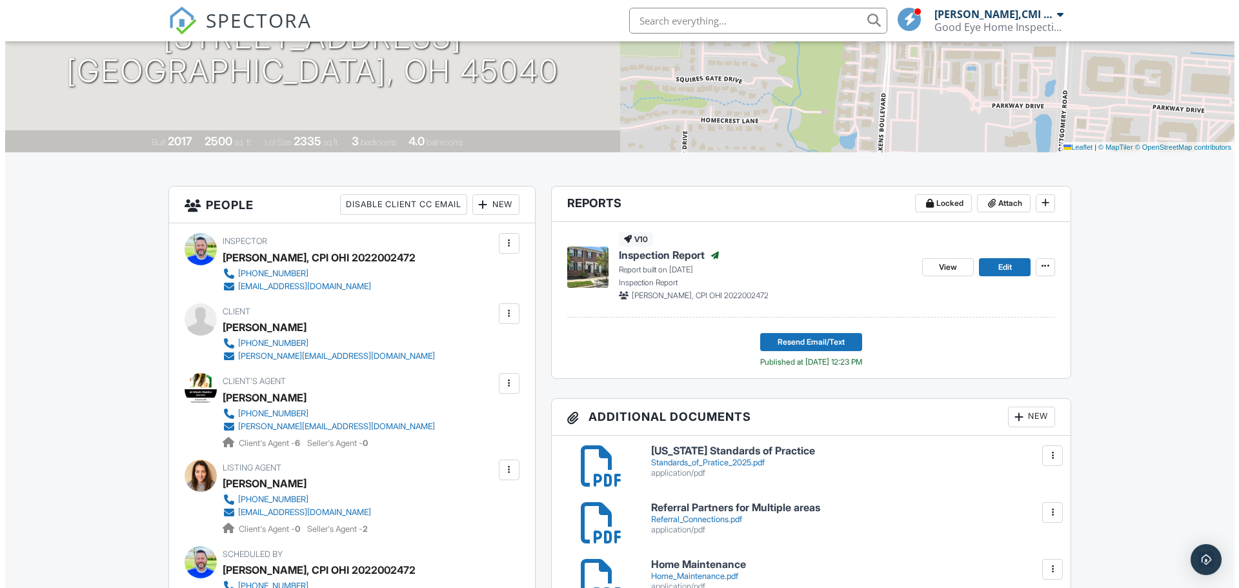
scroll to position [194, 0]
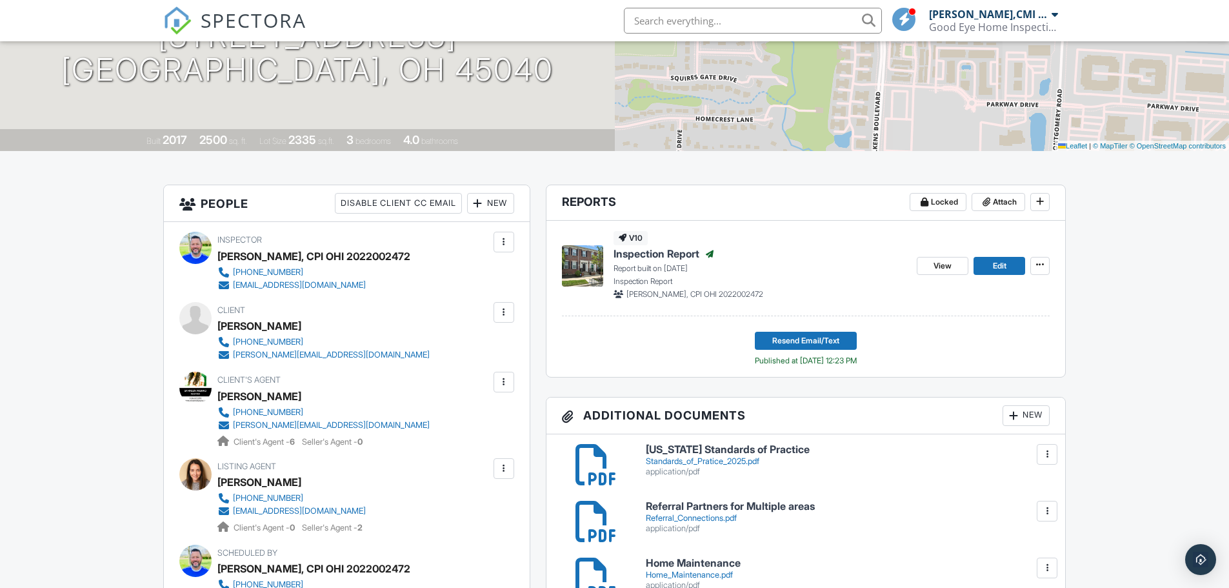
click at [501, 383] on div at bounding box center [503, 381] width 13 height 13
click at [508, 403] on ul "Edit Resend Confirmation Email Resend Confirmation Text Remove" at bounding box center [434, 469] width 159 height 145
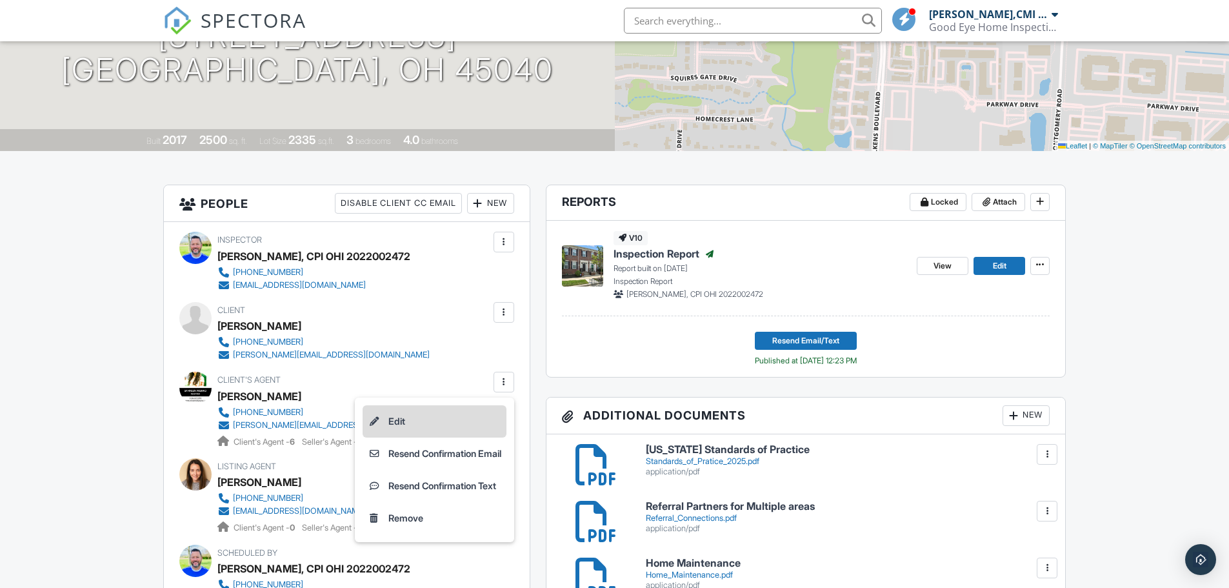
click at [473, 408] on li "Edit" at bounding box center [435, 421] width 144 height 32
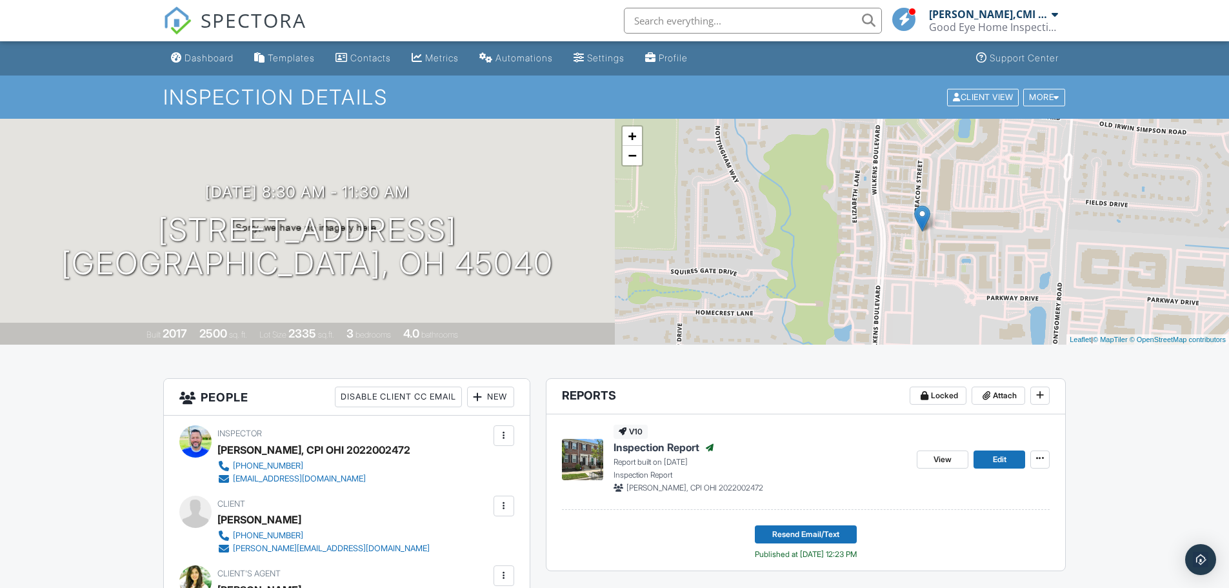
click at [215, 65] on link "Dashboard" at bounding box center [202, 58] width 73 height 24
